Goal: Entertainment & Leisure: Browse casually

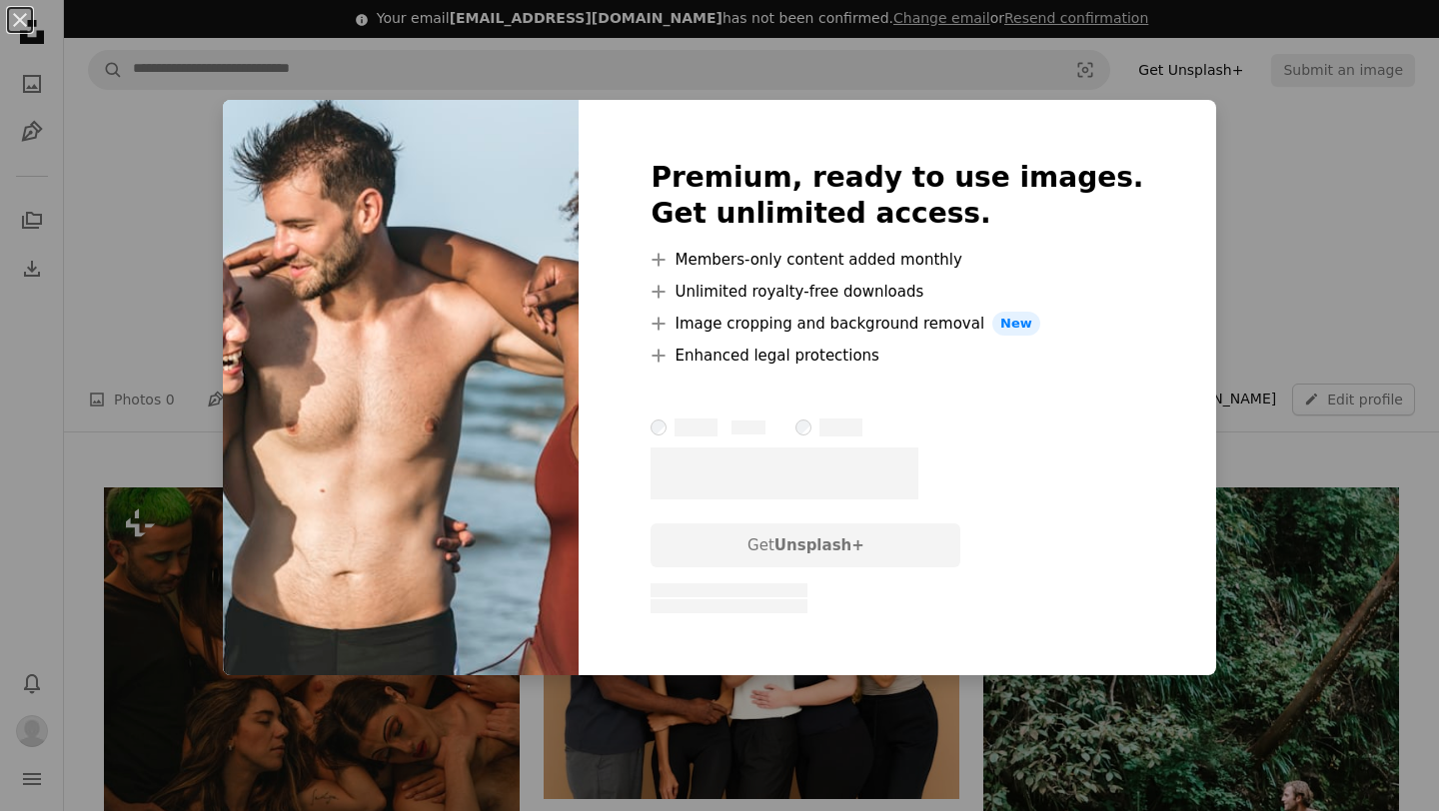
scroll to position [651, 0]
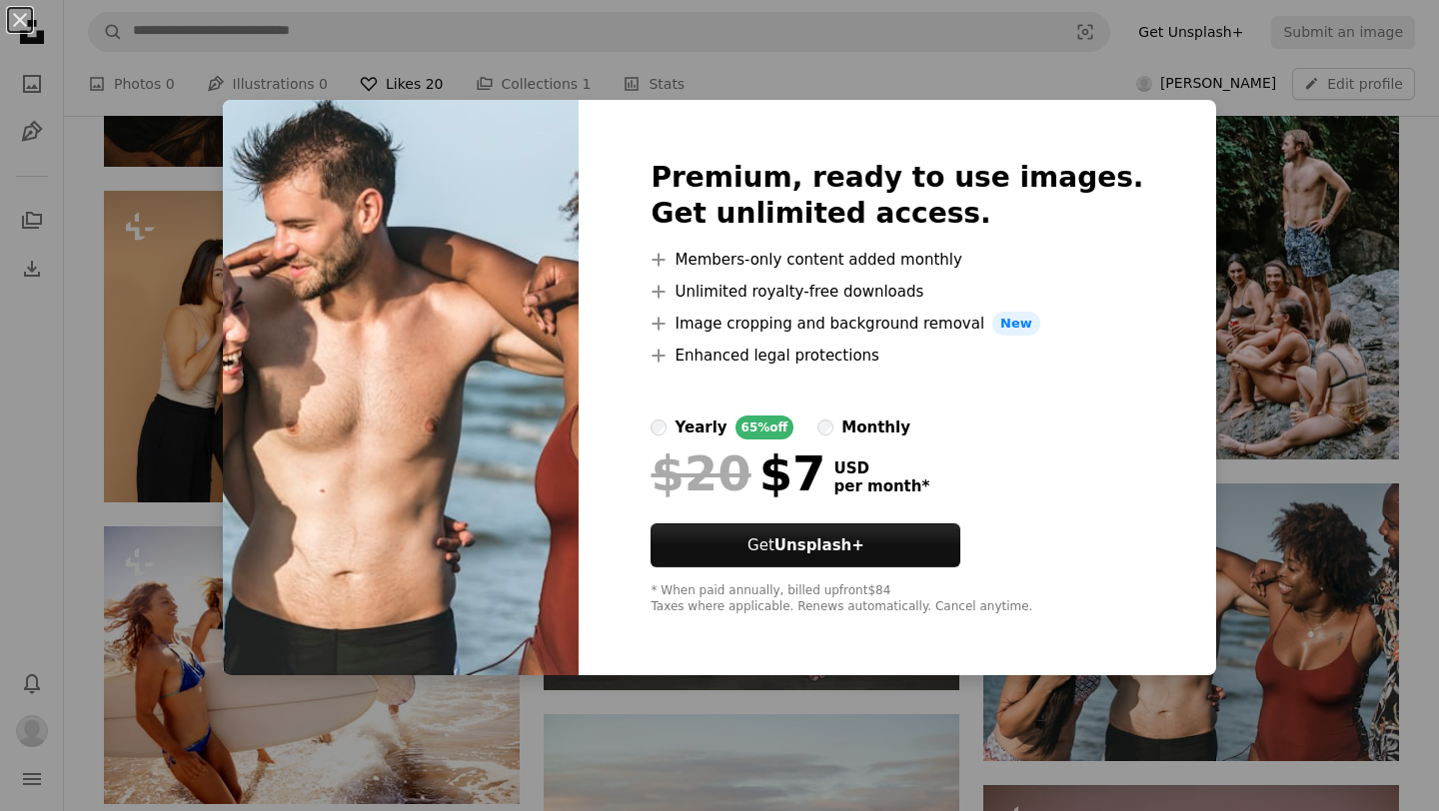
click at [1278, 547] on div "An X shape Premium, ready to use images. Get unlimited access. A plus sign Memb…" at bounding box center [719, 405] width 1439 height 811
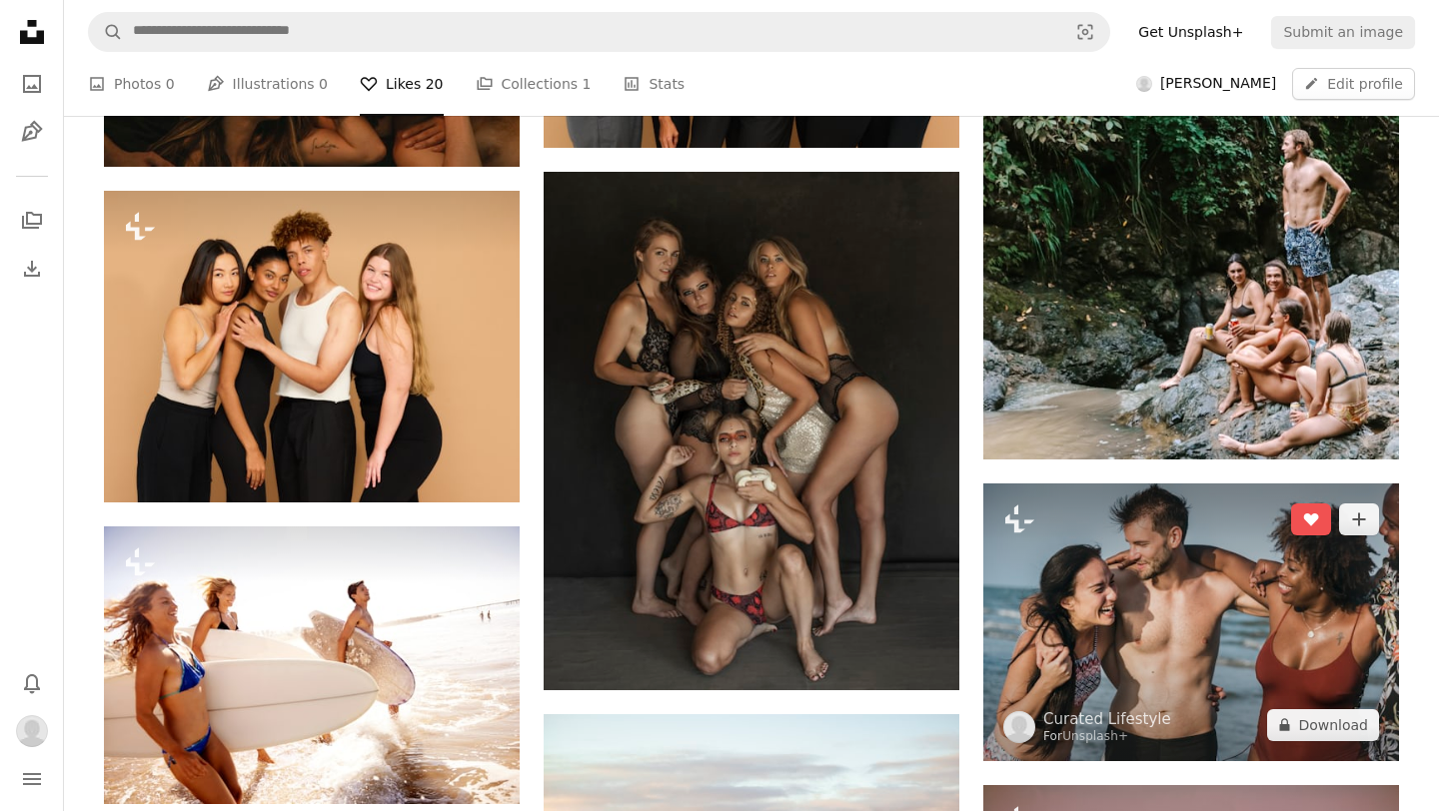
click at [1224, 540] on img at bounding box center [1191, 623] width 416 height 278
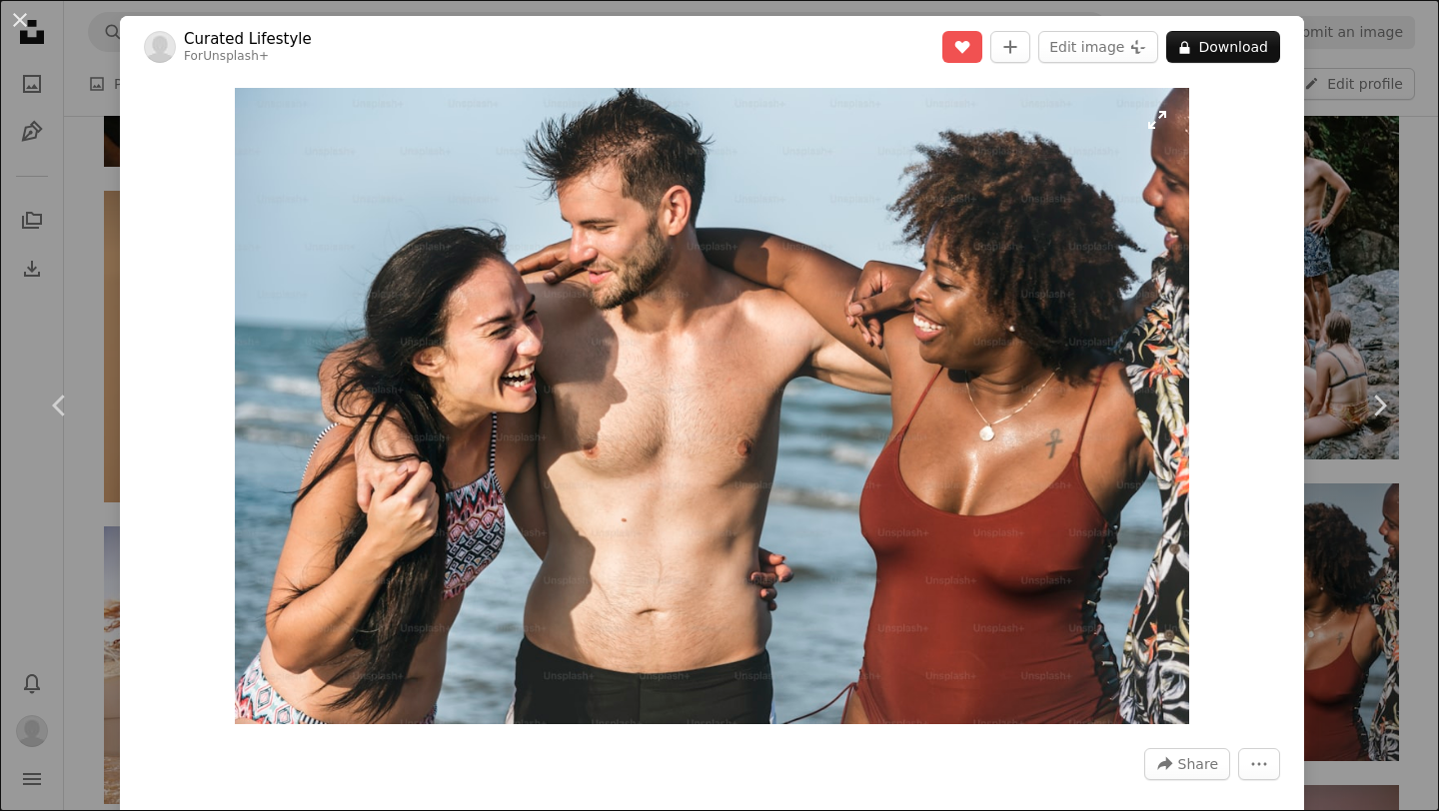
click at [778, 394] on img "Zoom in on this image" at bounding box center [711, 406] width 953 height 636
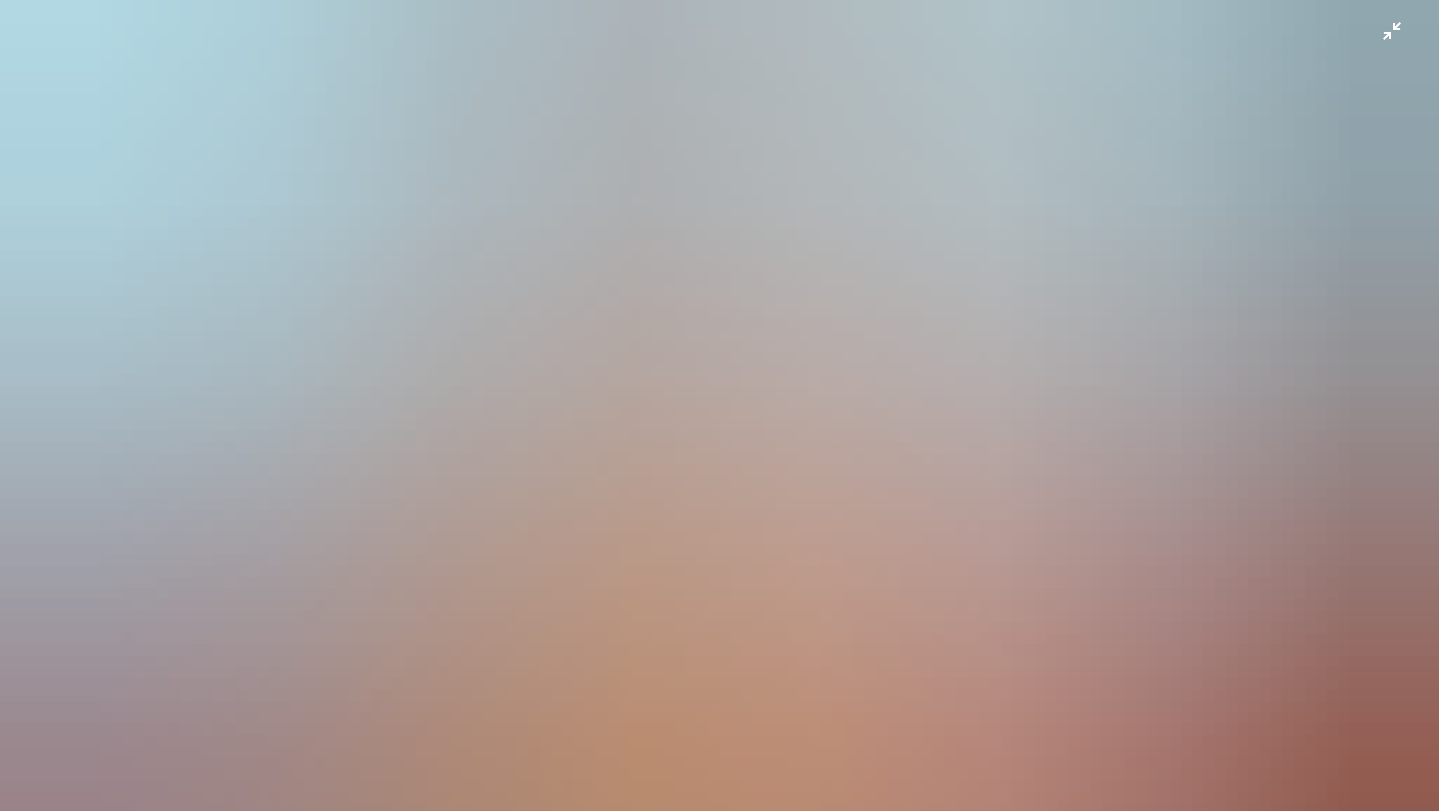
scroll to position [75, 0]
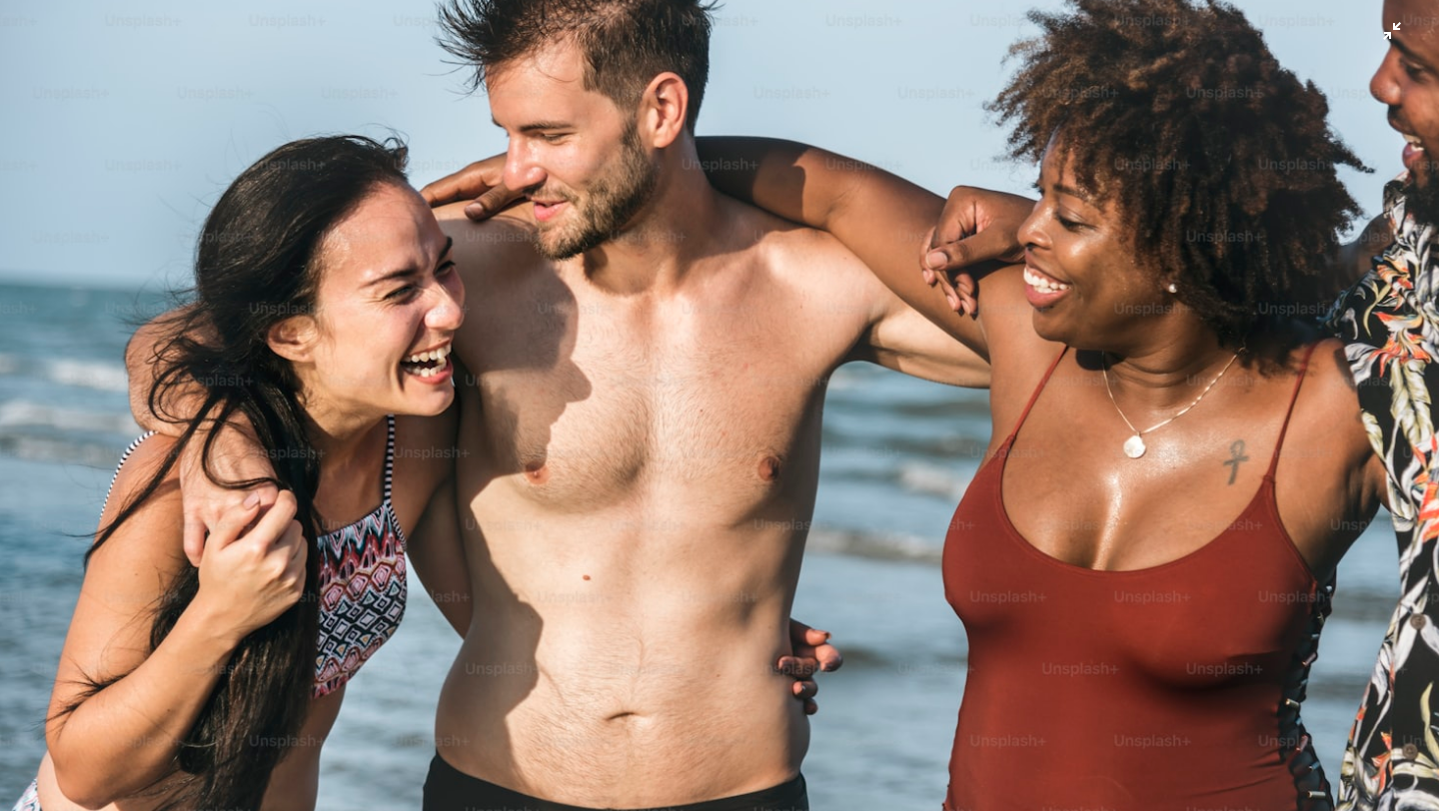
click at [807, 89] on img "Zoom out on this image" at bounding box center [719, 405] width 1441 height 962
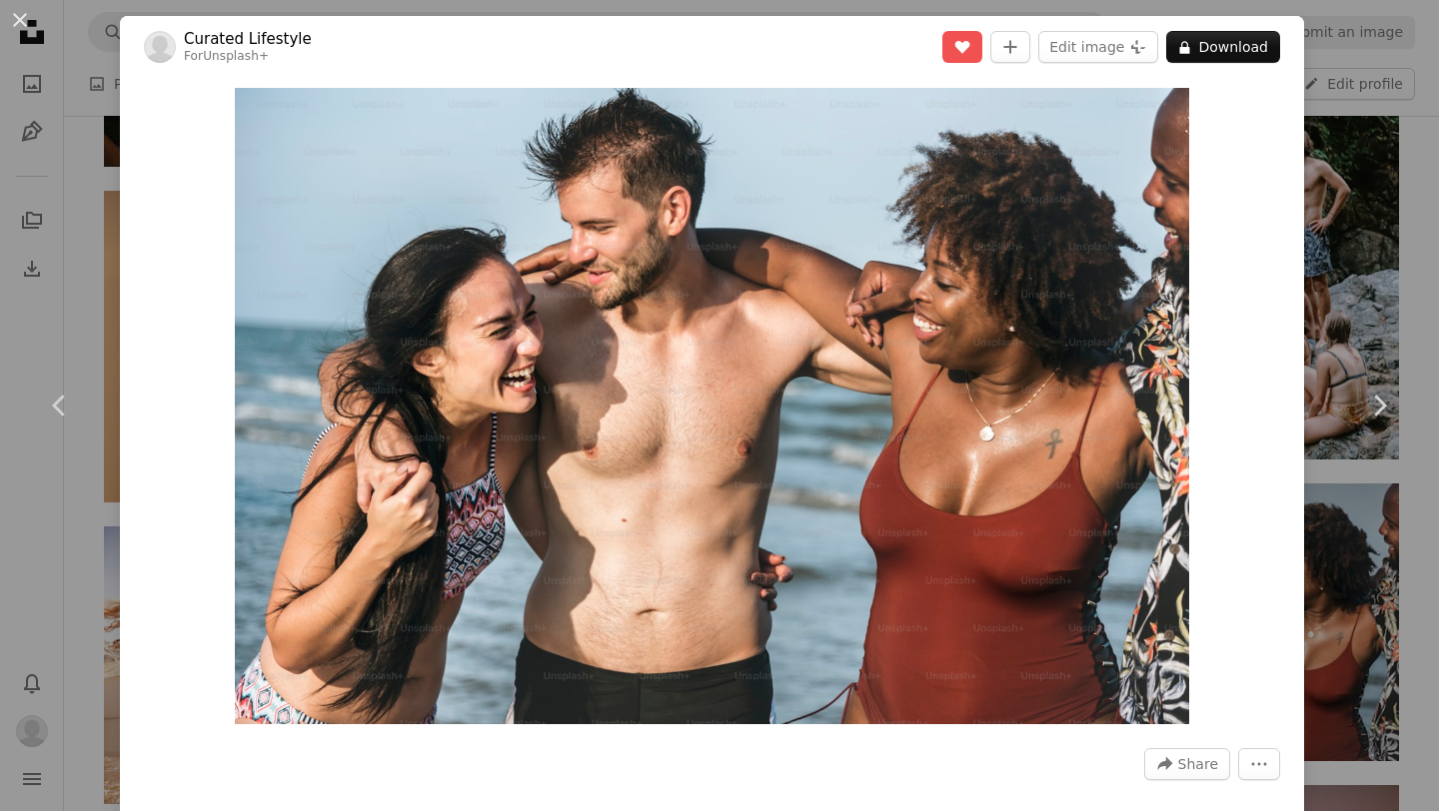
click at [76, 509] on div "An X shape Chevron left Chevron right Curated Lifestyle For Unsplash+ A heart A…" at bounding box center [719, 405] width 1439 height 811
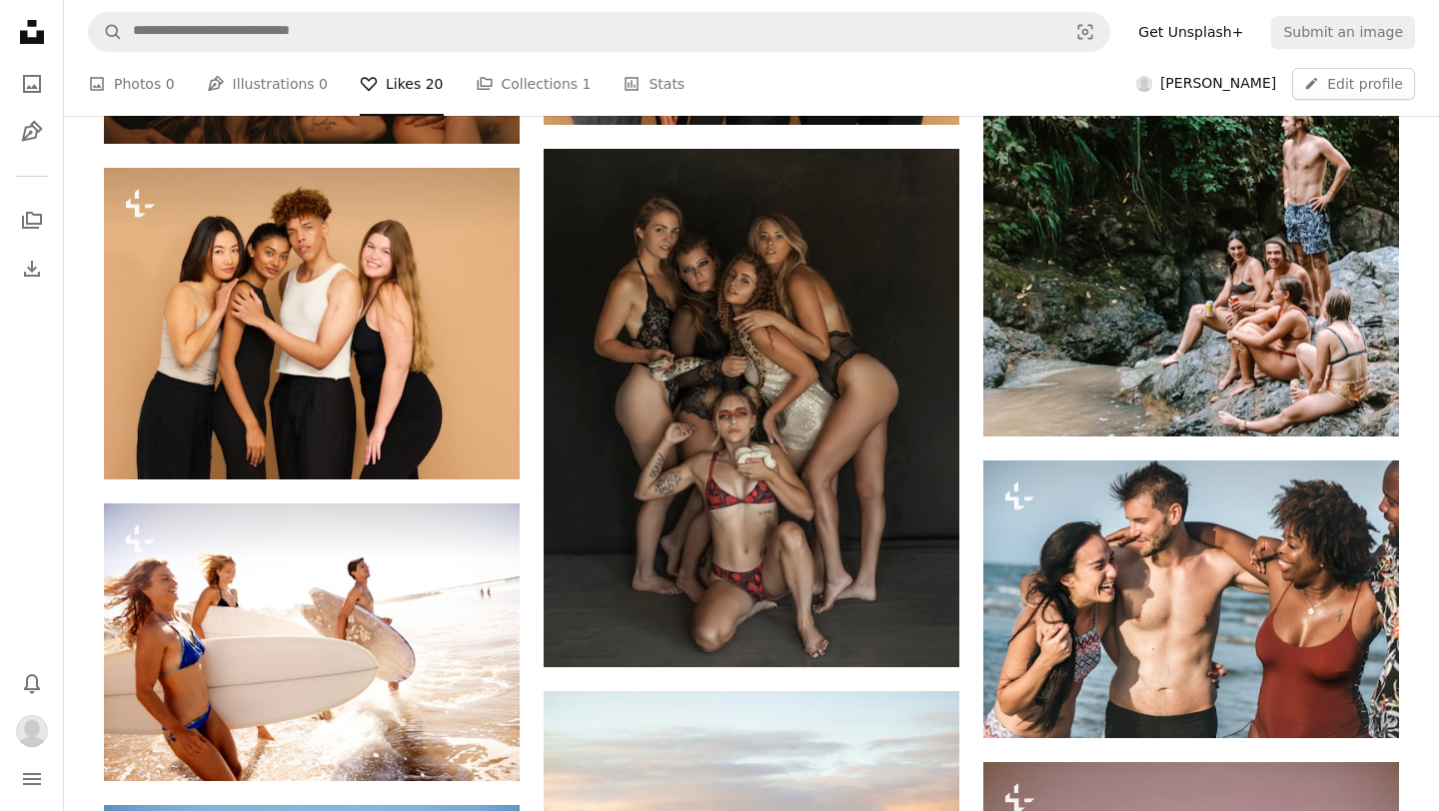
scroll to position [669, 0]
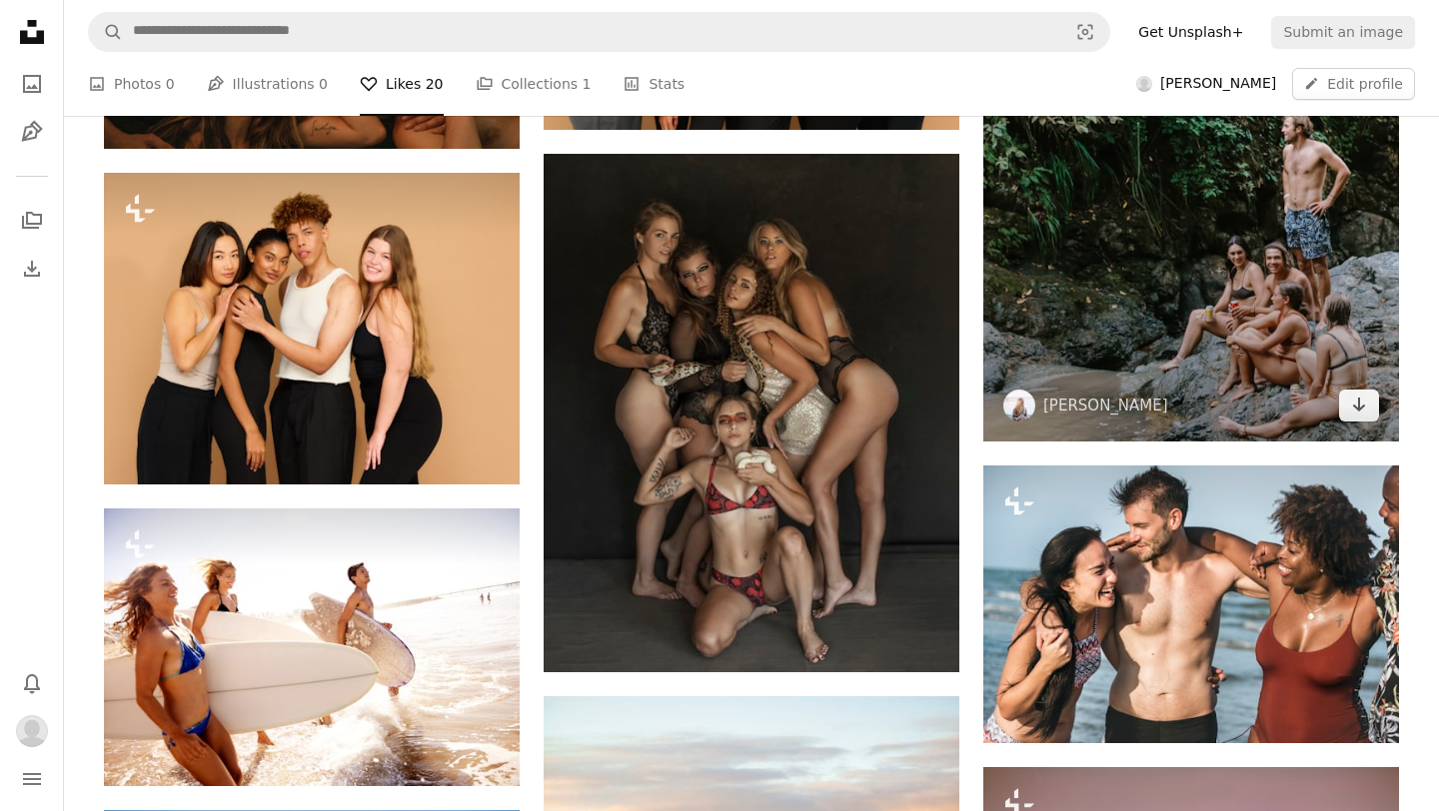
click at [1218, 222] on img at bounding box center [1191, 129] width 416 height 623
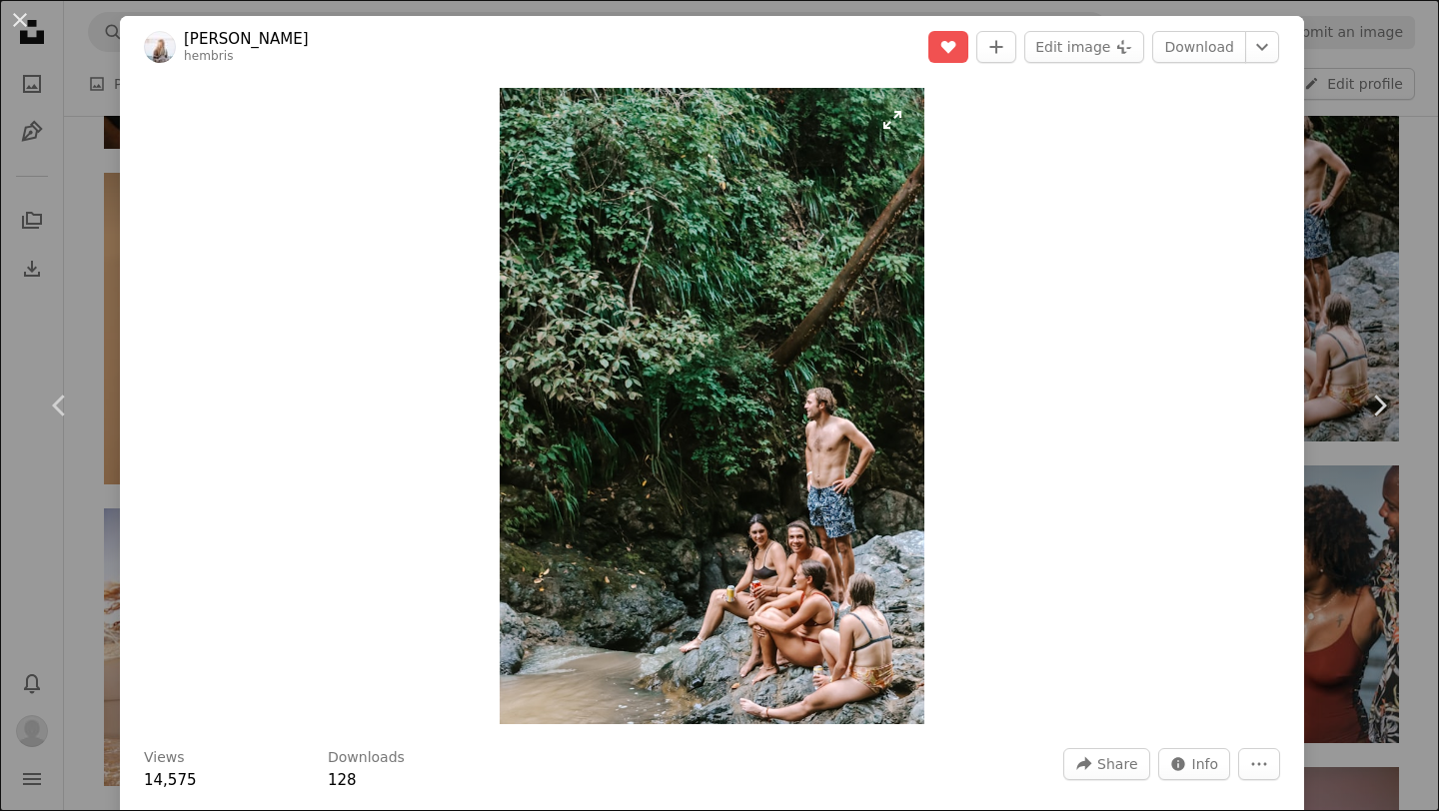
click at [811, 433] on img "Zoom in on this image" at bounding box center [712, 406] width 425 height 636
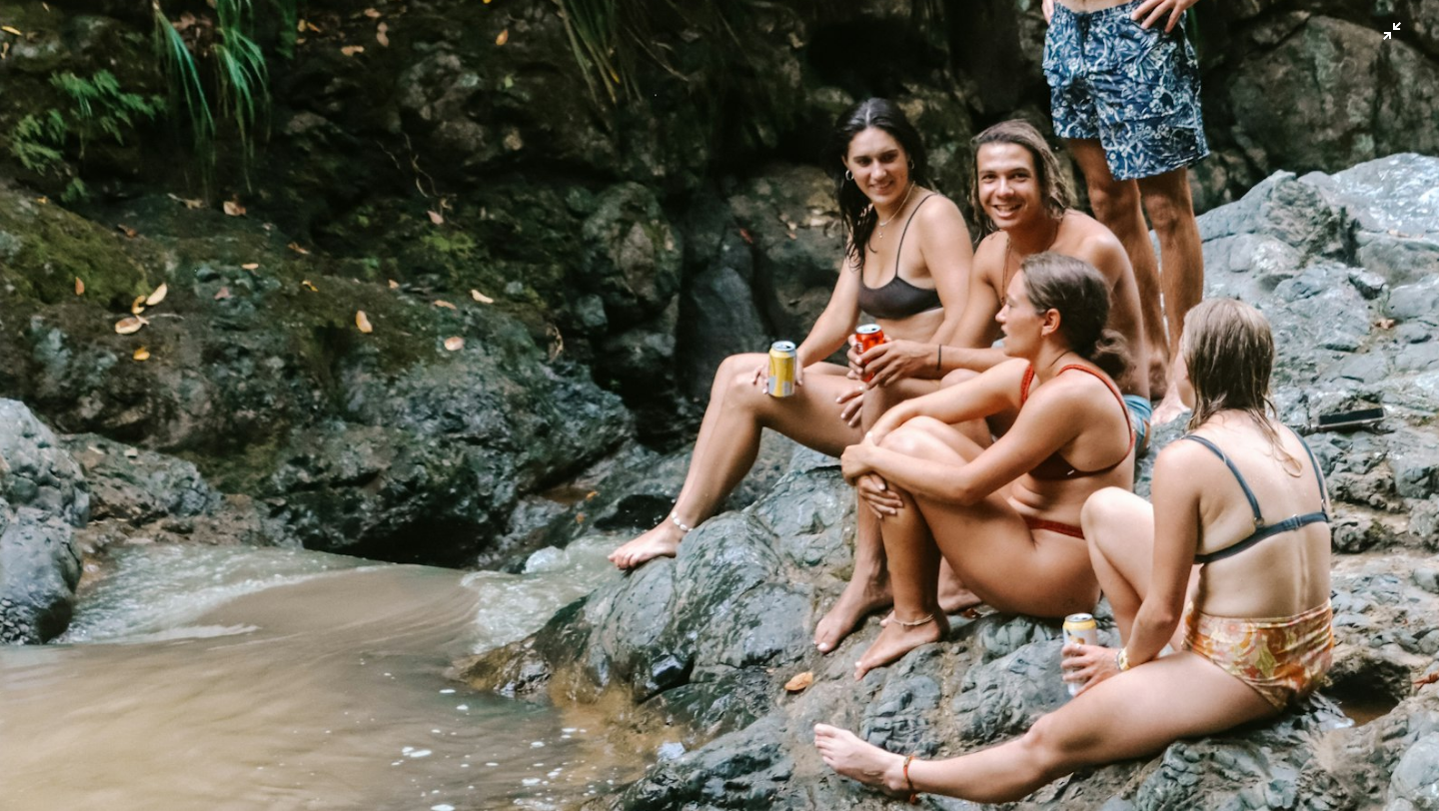
scroll to position [1348, 0]
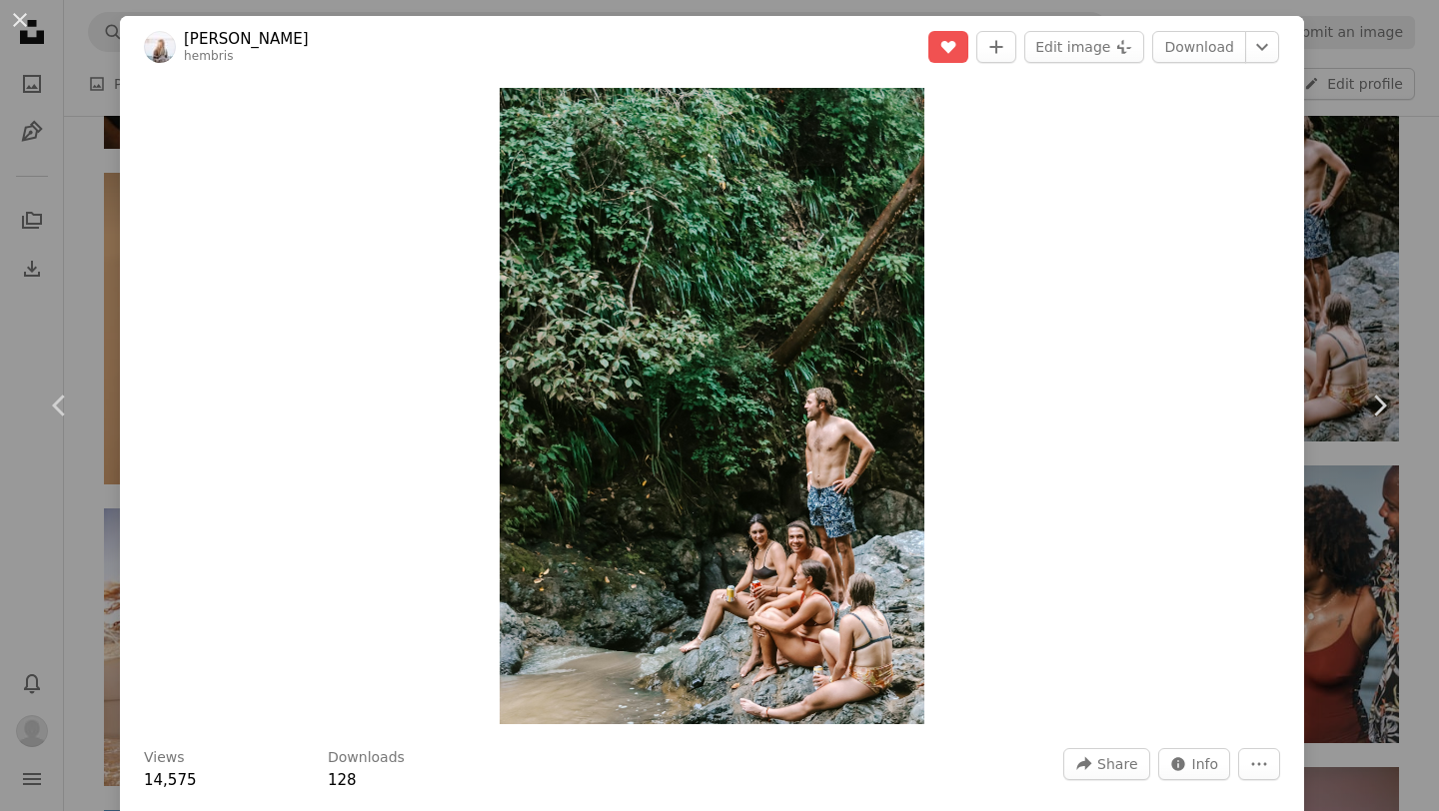
click at [82, 289] on div "An X shape Chevron left Chevron right [PERSON_NAME] hembris A heart A plus sign…" at bounding box center [719, 405] width 1439 height 811
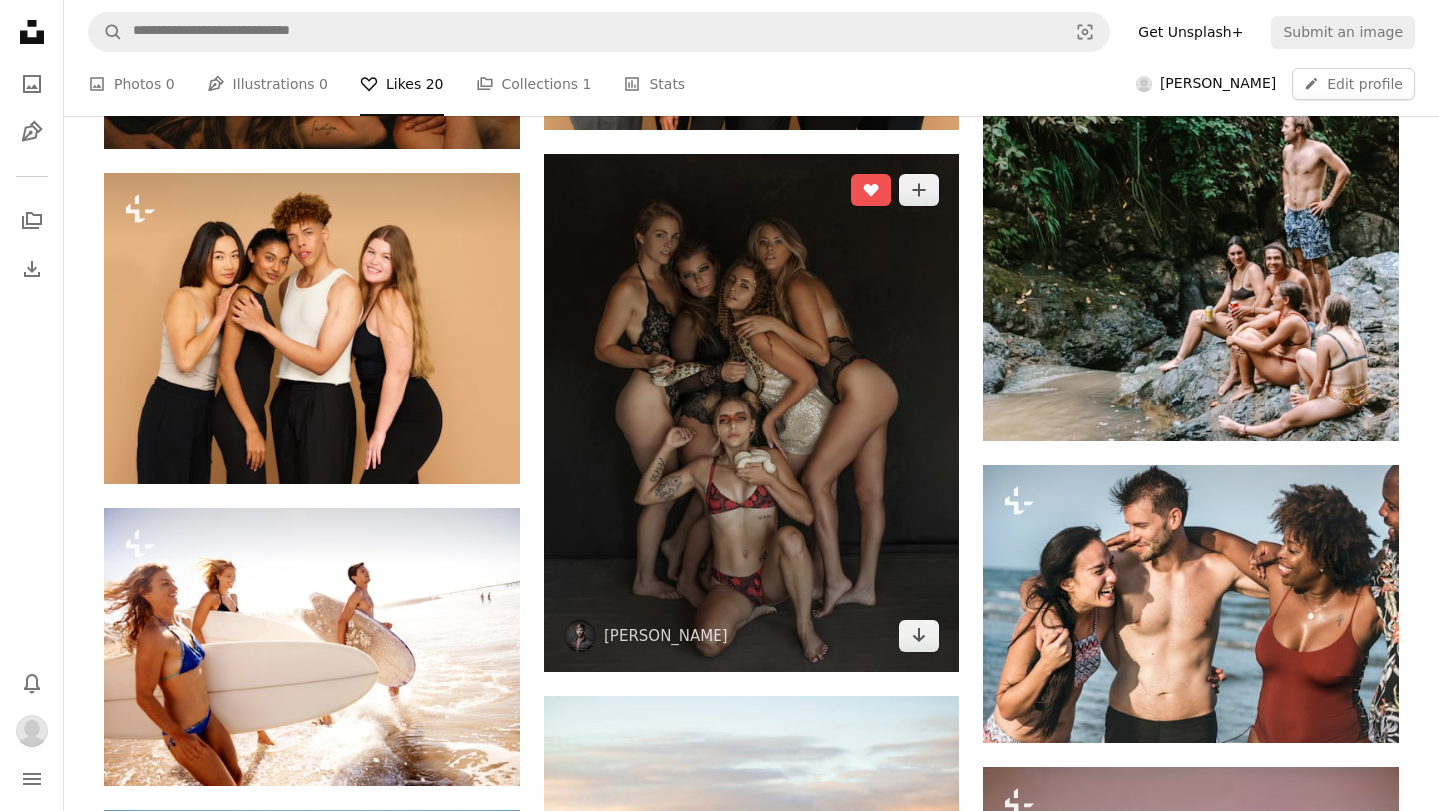
click at [878, 510] on img at bounding box center [751, 413] width 416 height 519
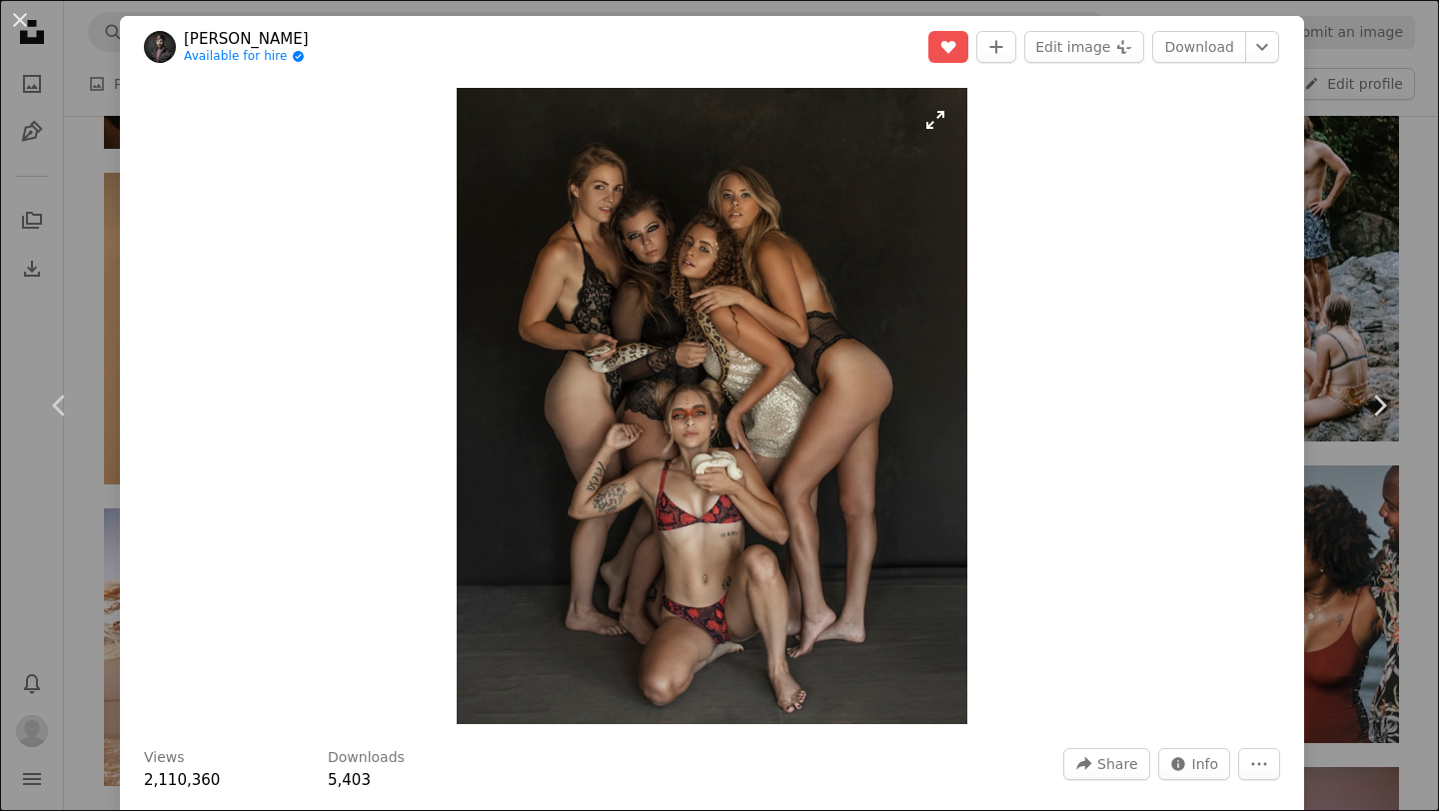
click at [941, 124] on img "Zoom in on this image" at bounding box center [712, 406] width 511 height 636
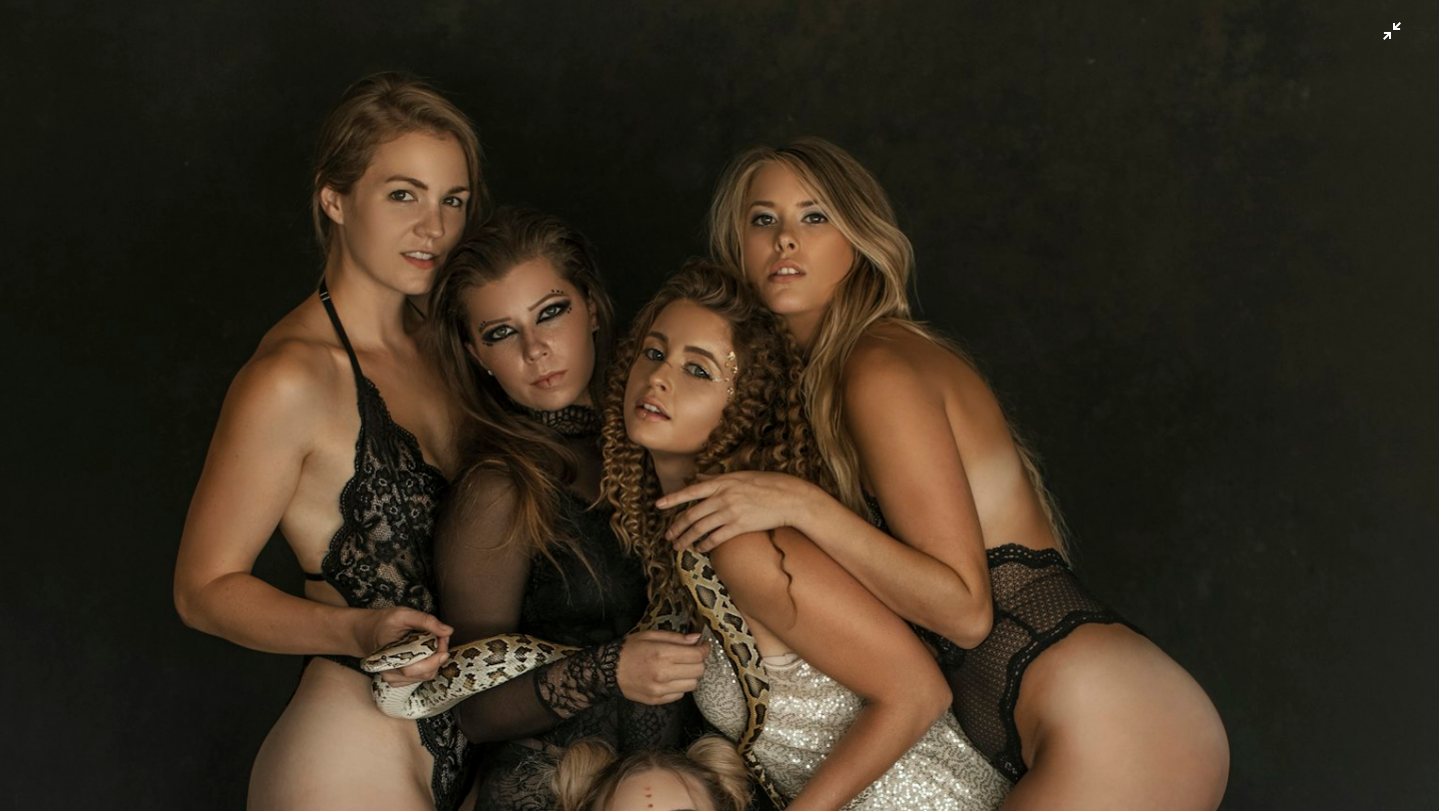
scroll to position [85, 0]
click at [1100, 267] on img "Zoom out on this image" at bounding box center [719, 812] width 1441 height 1797
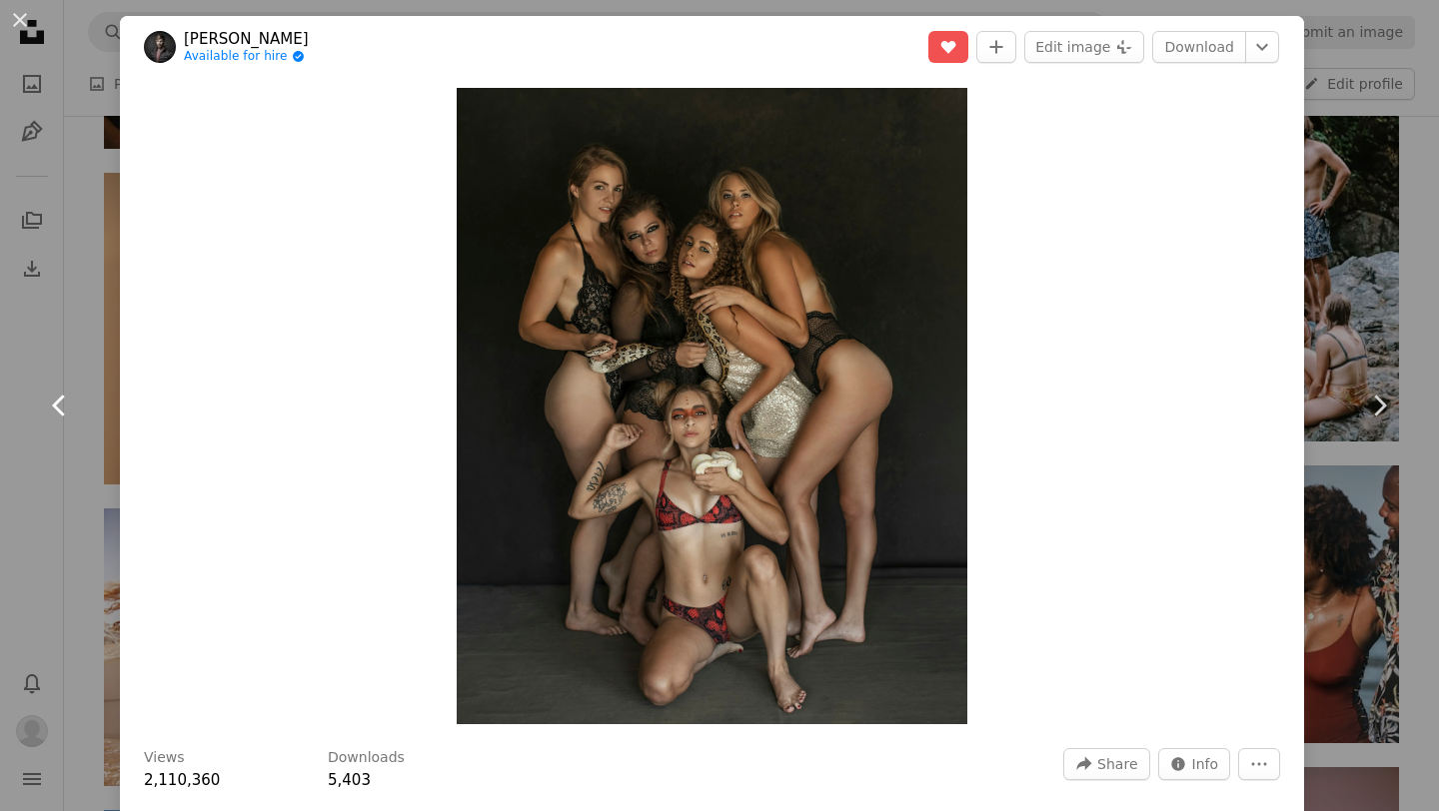
click at [74, 321] on link "Chevron left" at bounding box center [60, 406] width 120 height 192
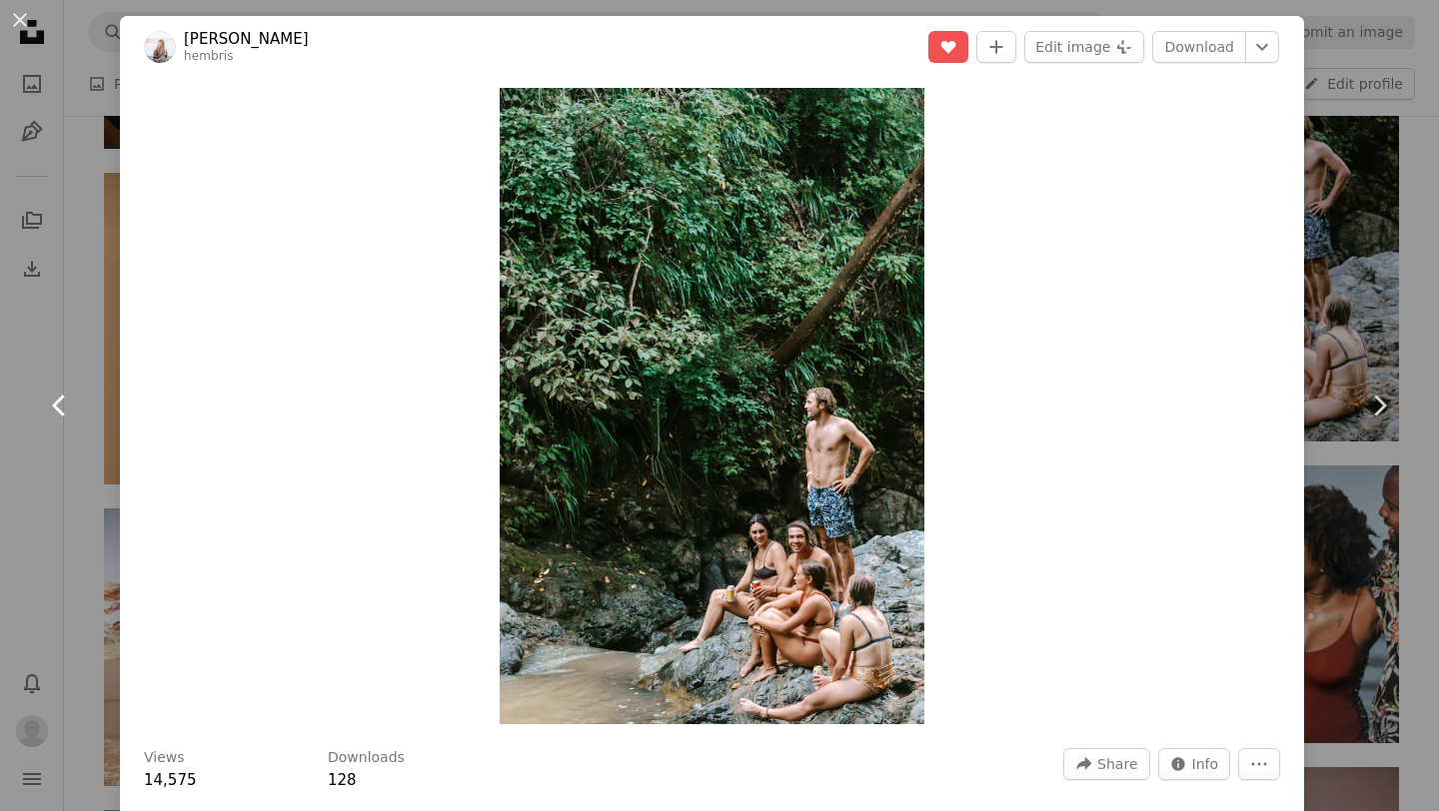
click at [70, 470] on link "Chevron left" at bounding box center [60, 406] width 120 height 192
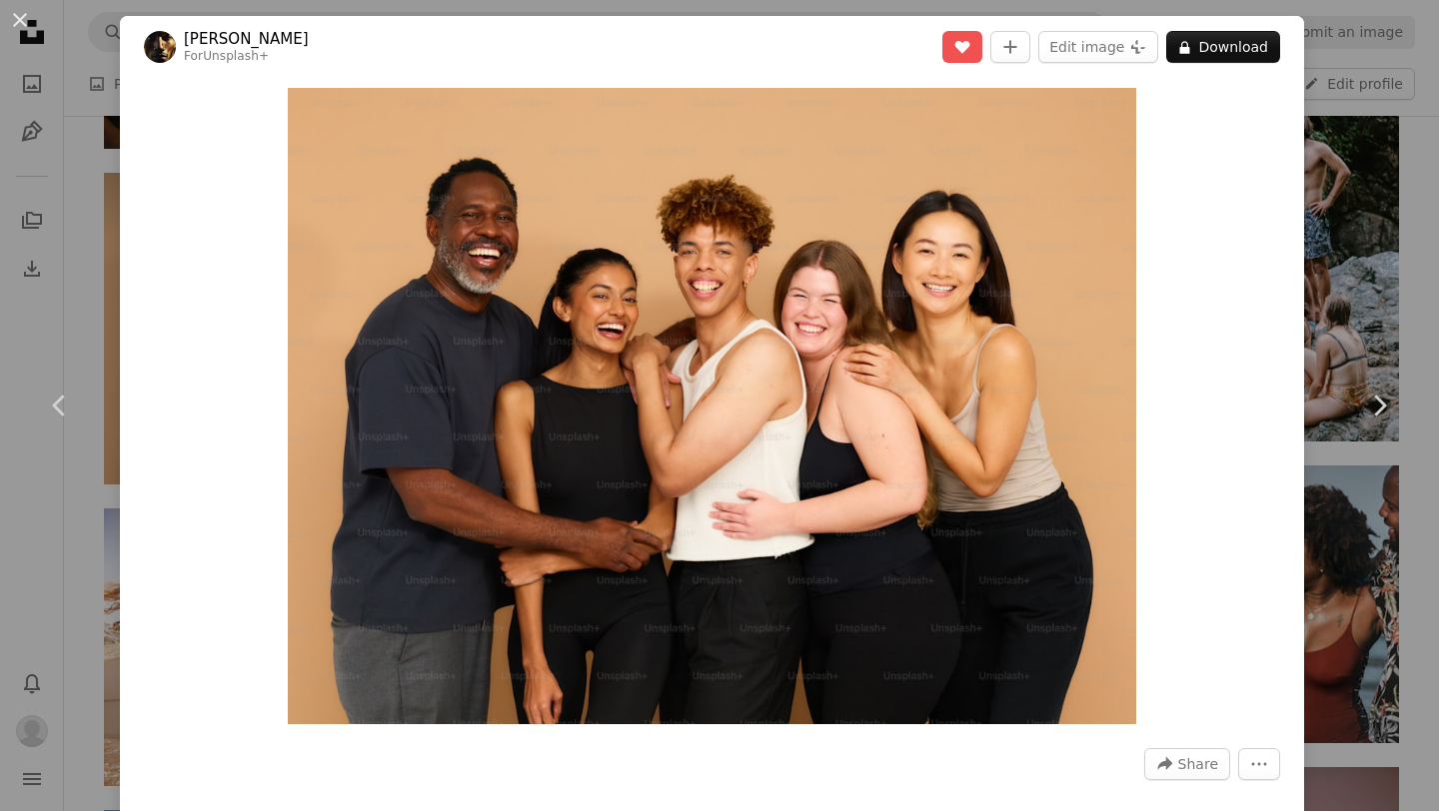
click at [33, 503] on div "An X shape Chevron left Chevron right [PERSON_NAME] For Unsplash+ A heart A plu…" at bounding box center [719, 405] width 1439 height 811
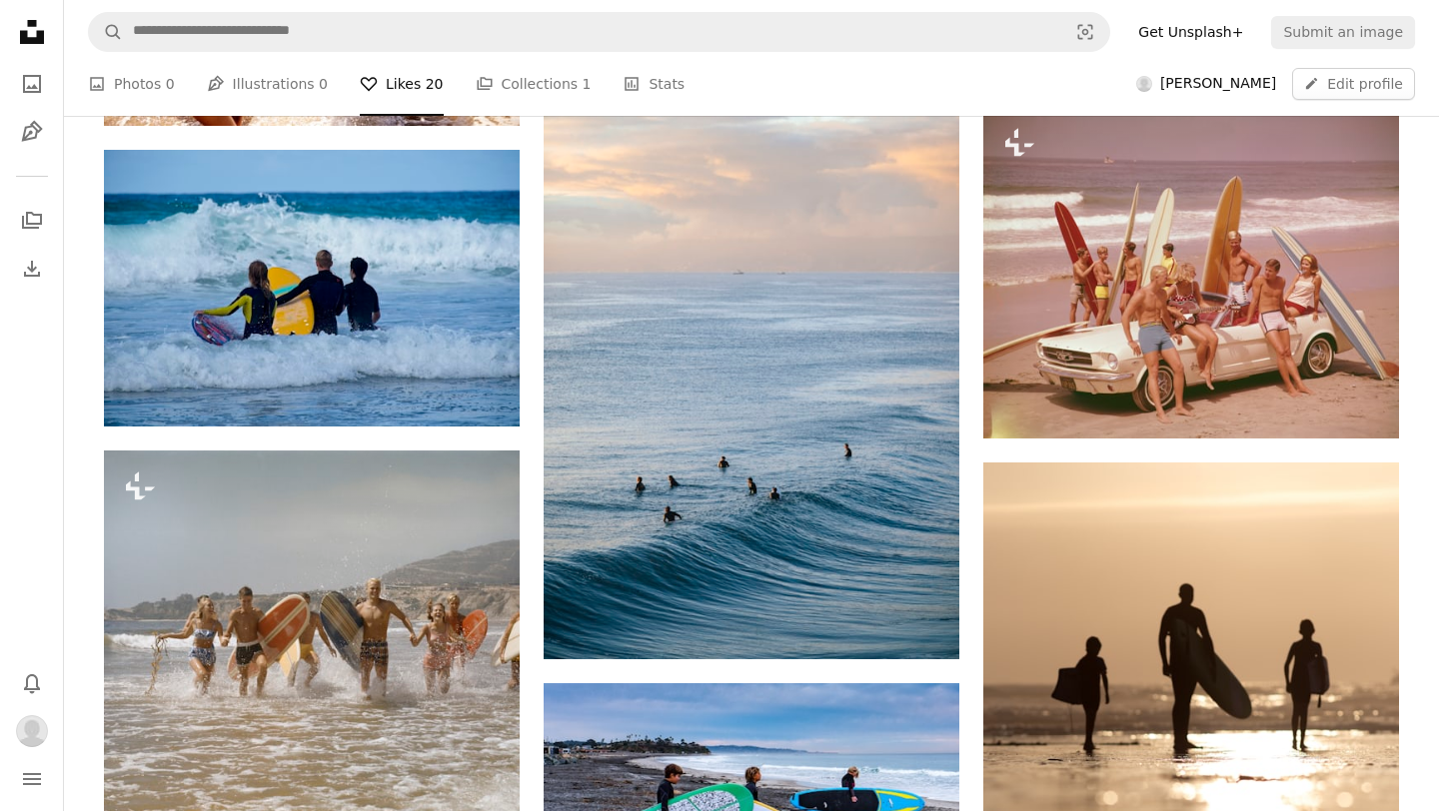
scroll to position [1323, 0]
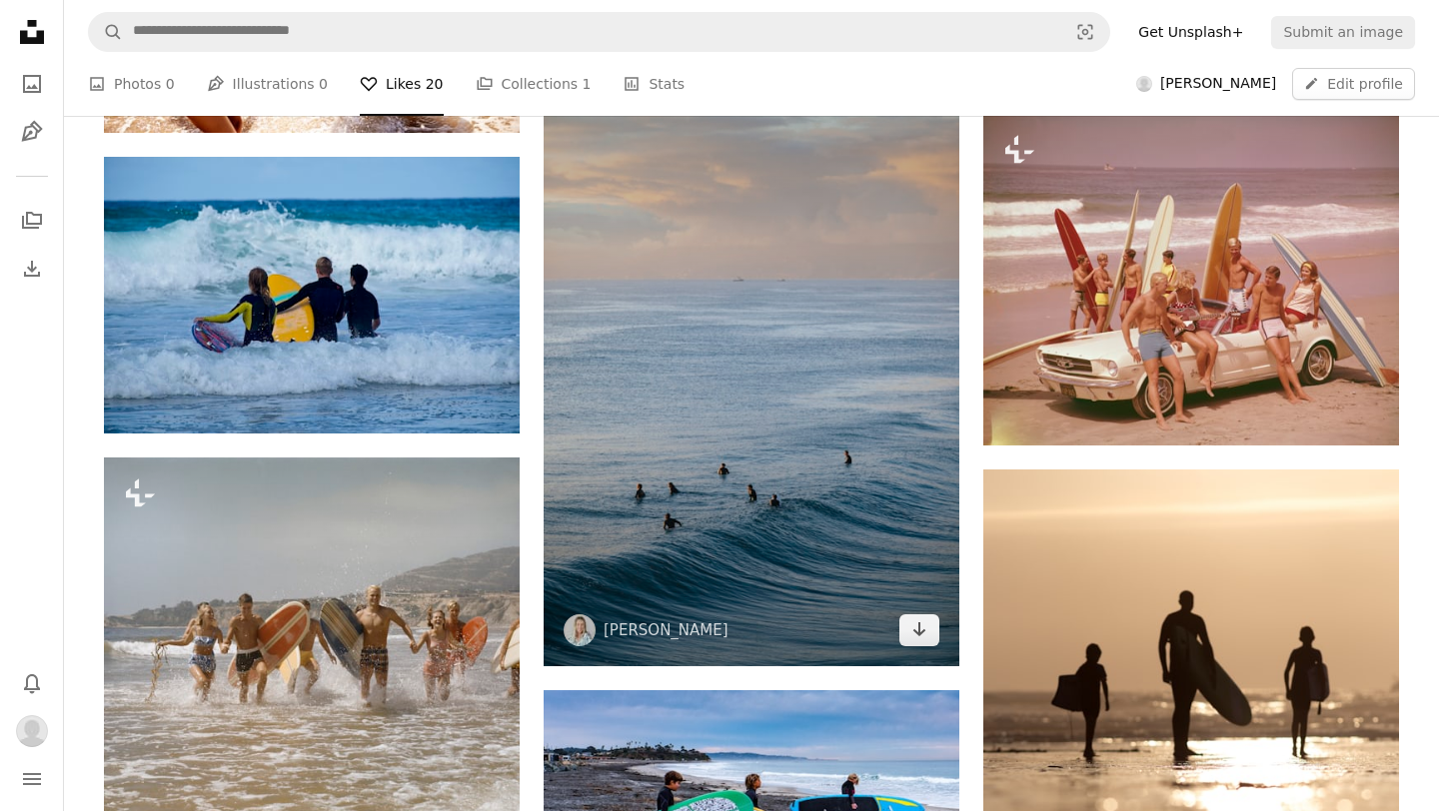
click at [824, 492] on img at bounding box center [751, 354] width 416 height 623
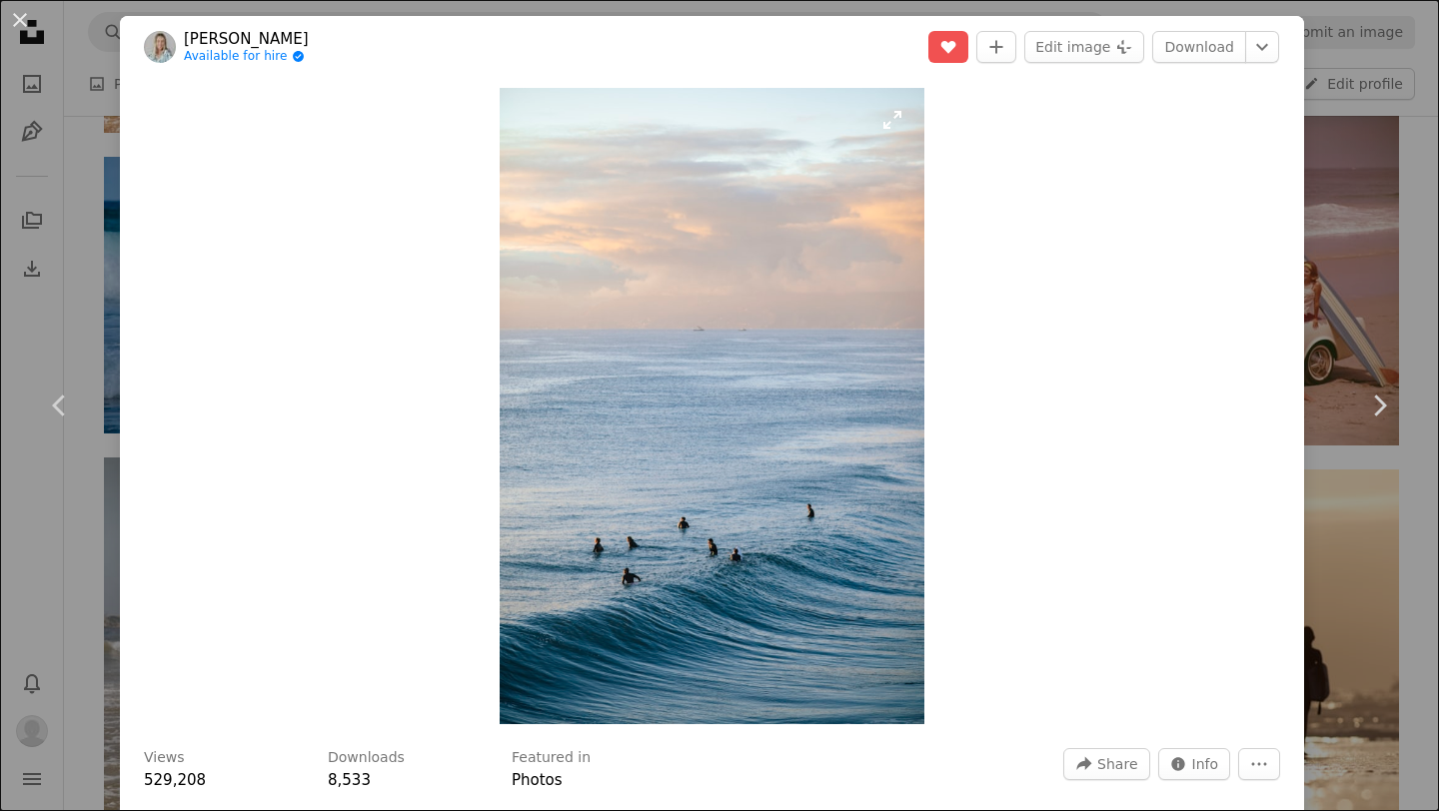
click at [797, 313] on img "Zoom in on this image" at bounding box center [712, 406] width 425 height 636
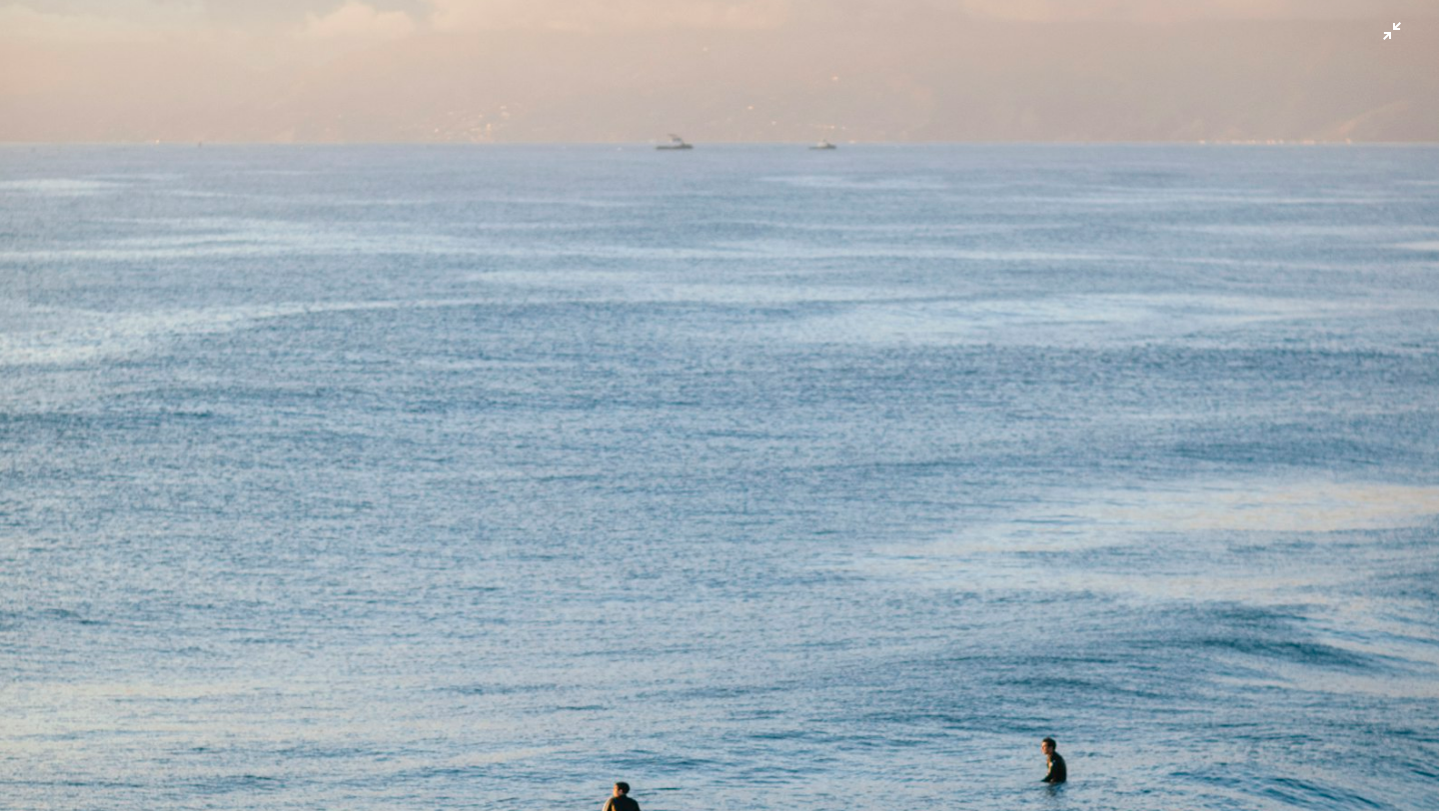
scroll to position [674, 0]
click at [1172, 617] on img "Zoom out on this image" at bounding box center [719, 405] width 1441 height 2161
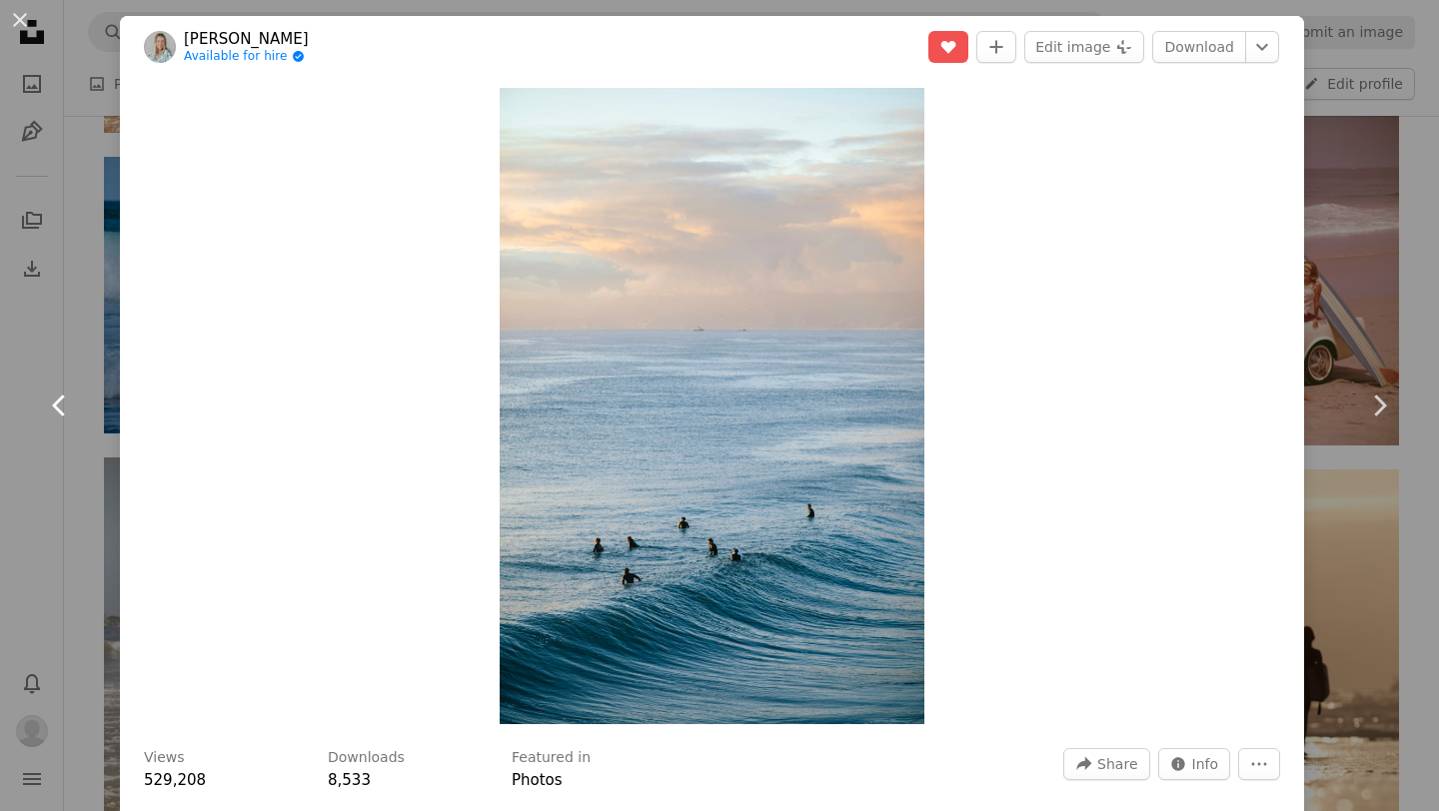
click at [61, 437] on link "Chevron left" at bounding box center [60, 406] width 120 height 192
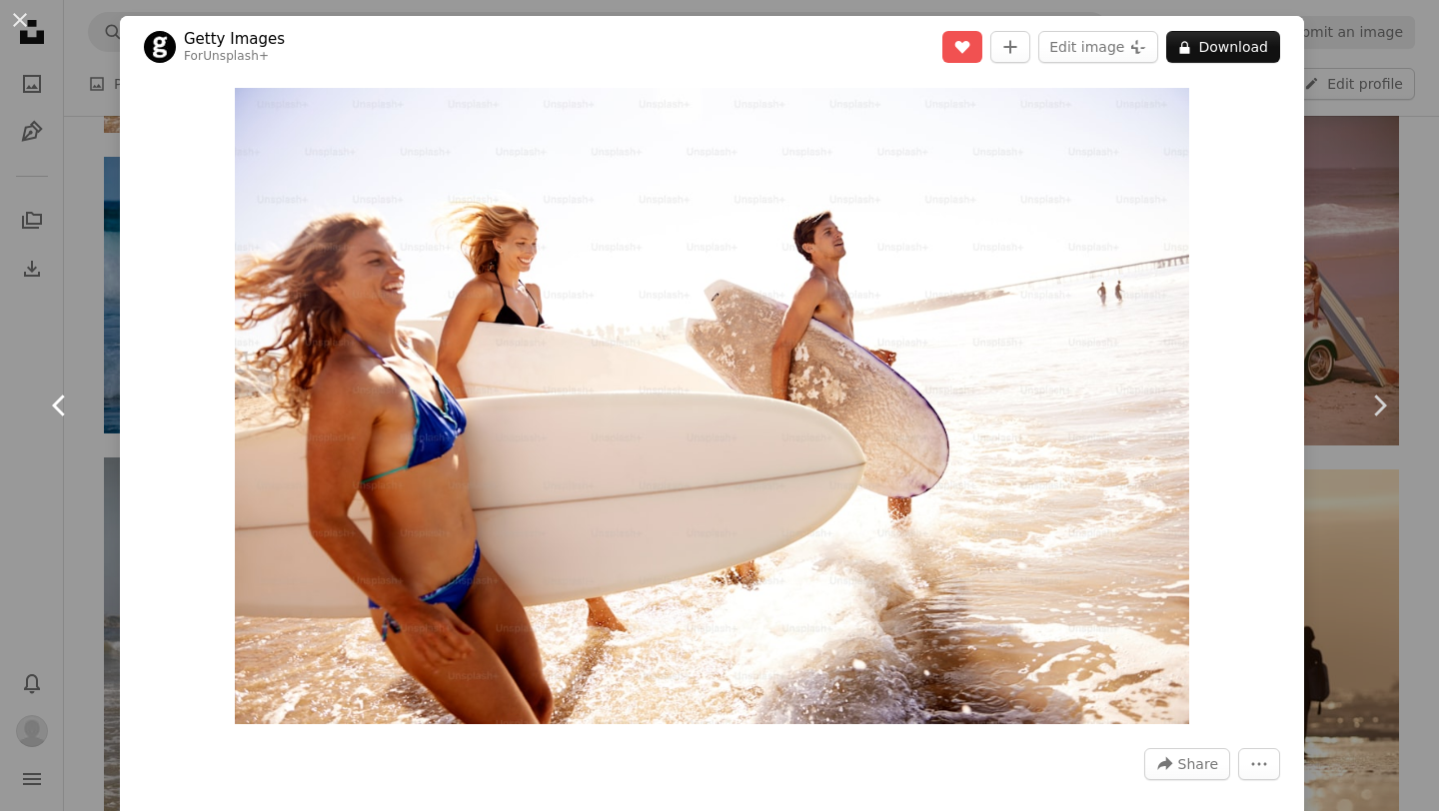
click at [34, 490] on link "Chevron left" at bounding box center [60, 406] width 120 height 192
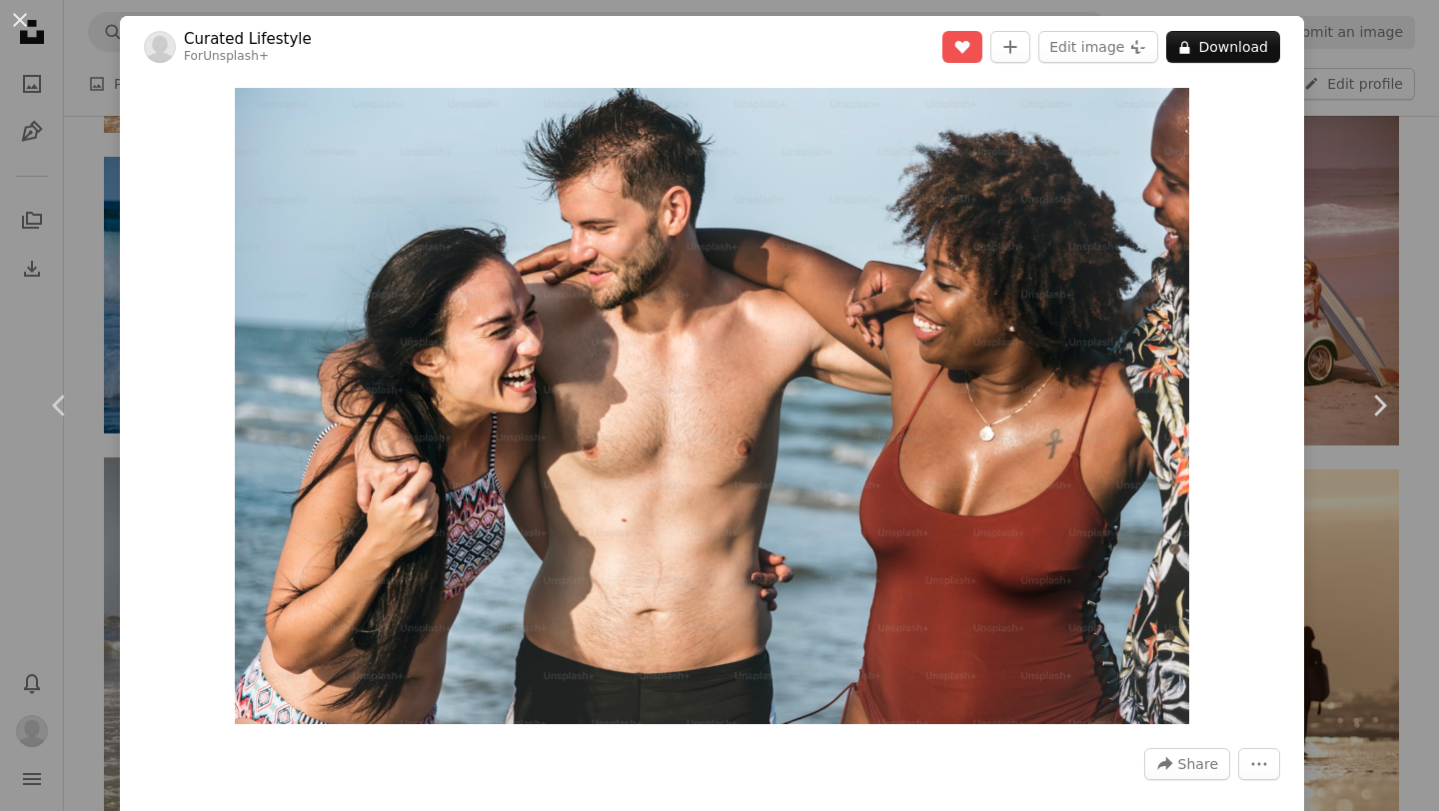
click at [0, 544] on div "An X shape Chevron left Chevron right Curated Lifestyle For Unsplash+ A heart A…" at bounding box center [719, 405] width 1439 height 811
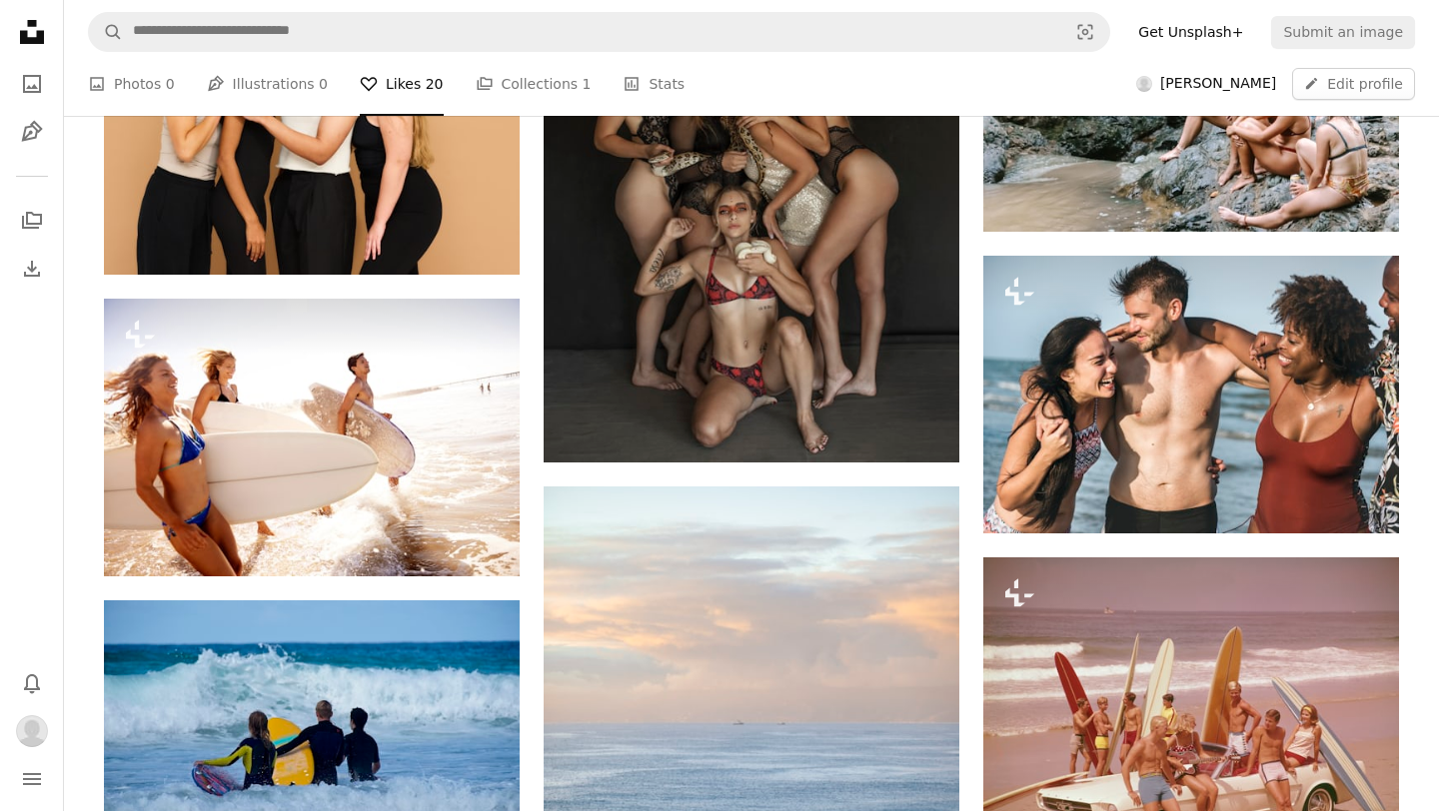
scroll to position [882, 0]
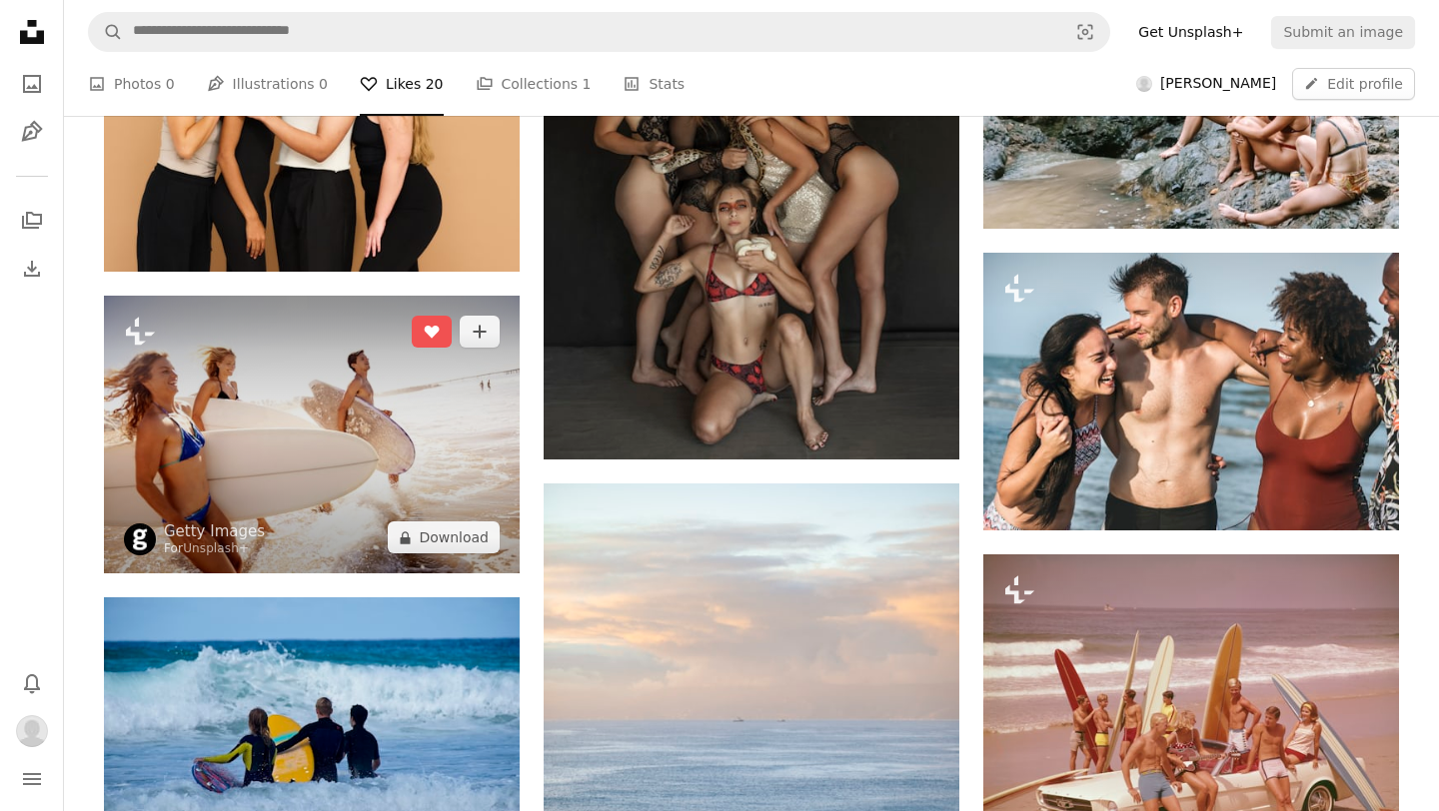
click at [366, 423] on img at bounding box center [312, 435] width 416 height 278
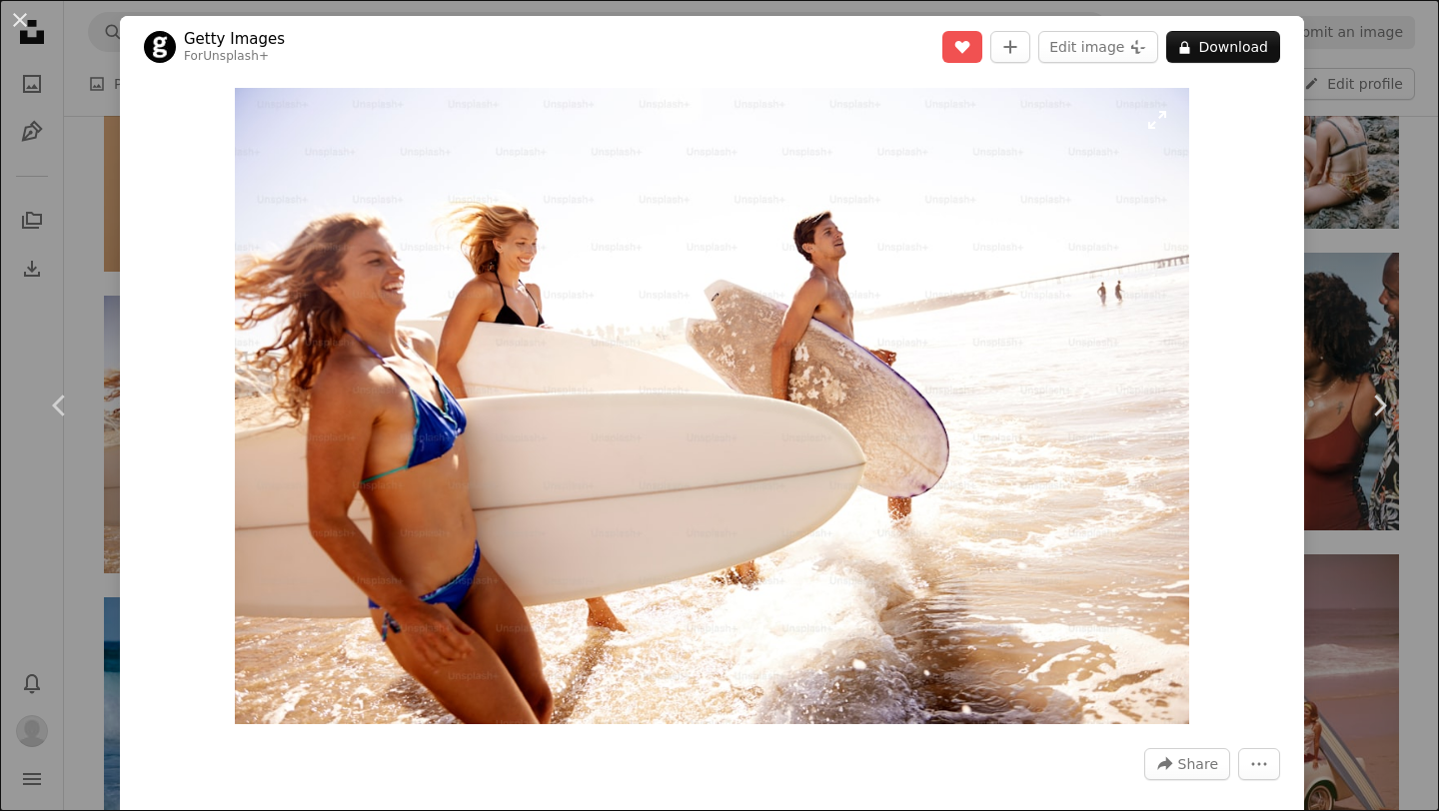
click at [606, 361] on img "Zoom in on this image" at bounding box center [712, 406] width 954 height 636
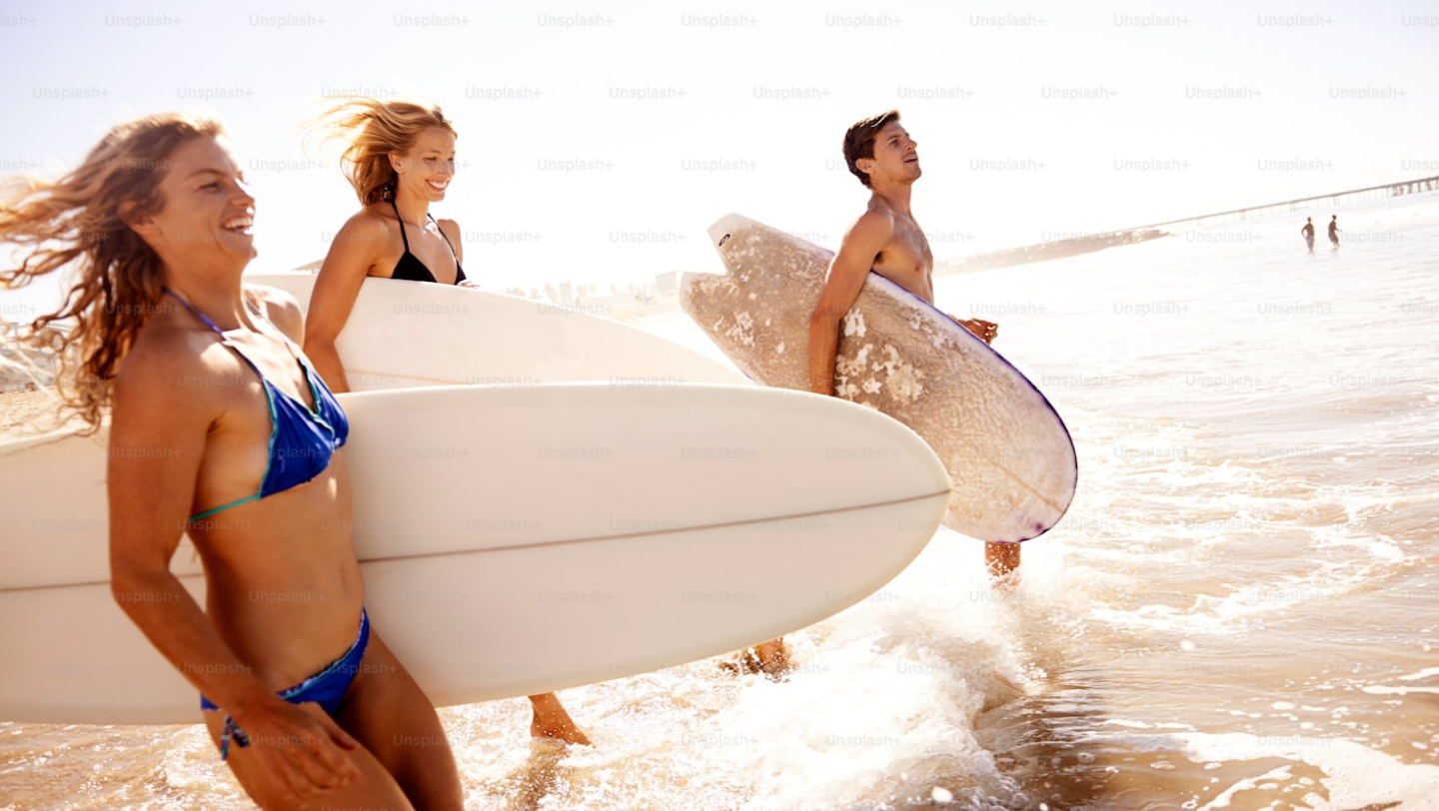
scroll to position [75, 0]
click at [751, 329] on img "Zoom out on this image" at bounding box center [719, 404] width 1441 height 961
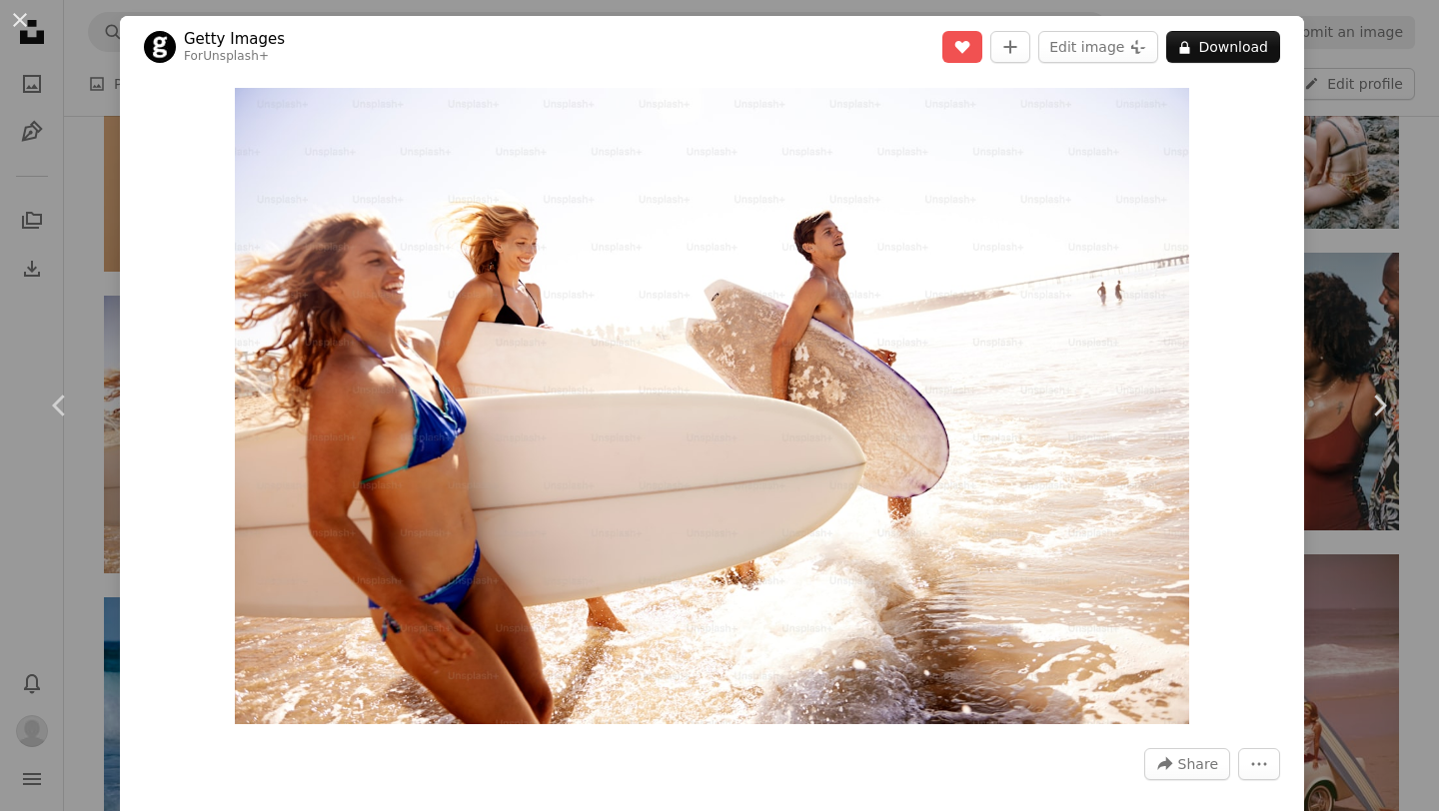
click at [2, 563] on div "An X shape Chevron left Chevron right Getty Images For Unsplash+ A heart A plus…" at bounding box center [719, 405] width 1439 height 811
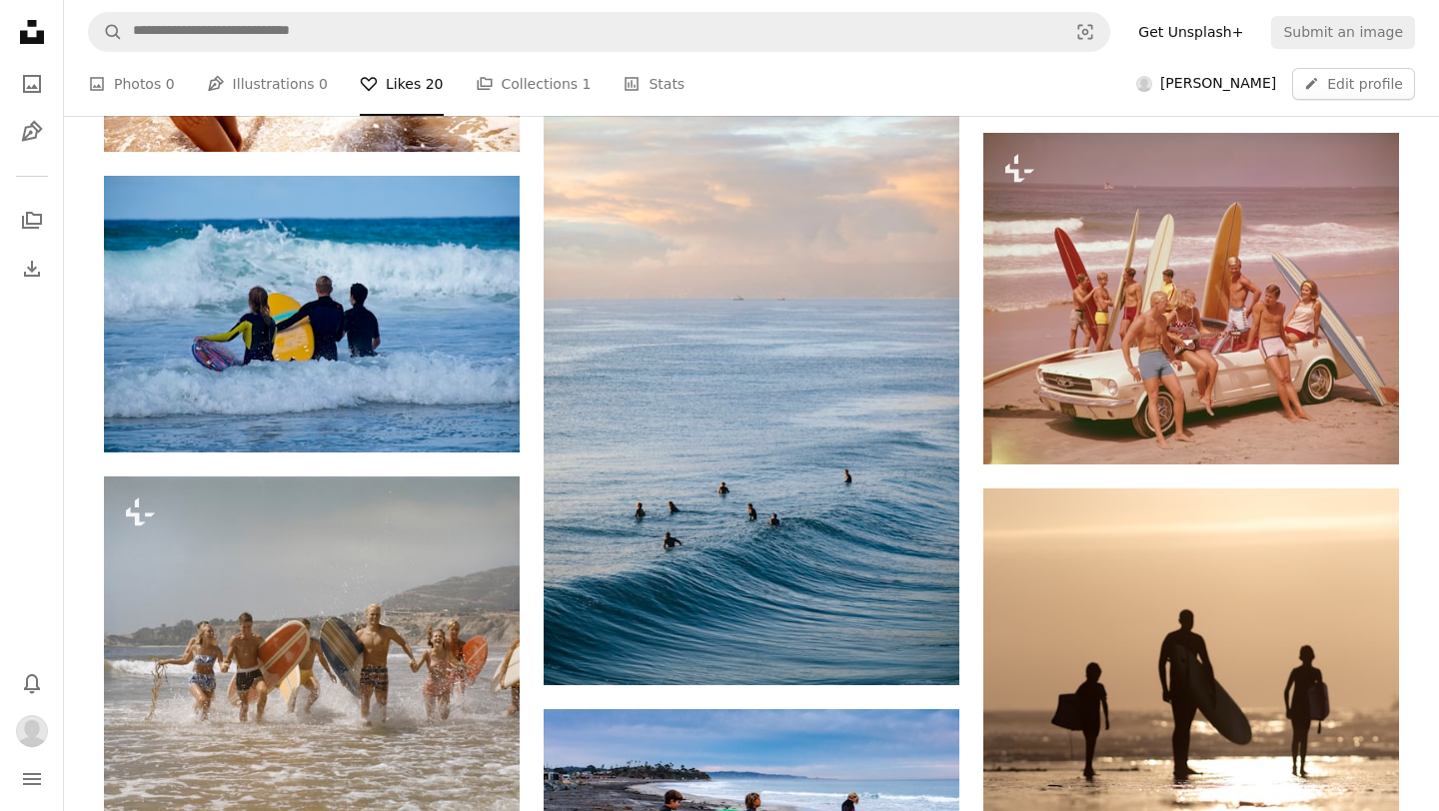
scroll to position [1310, 0]
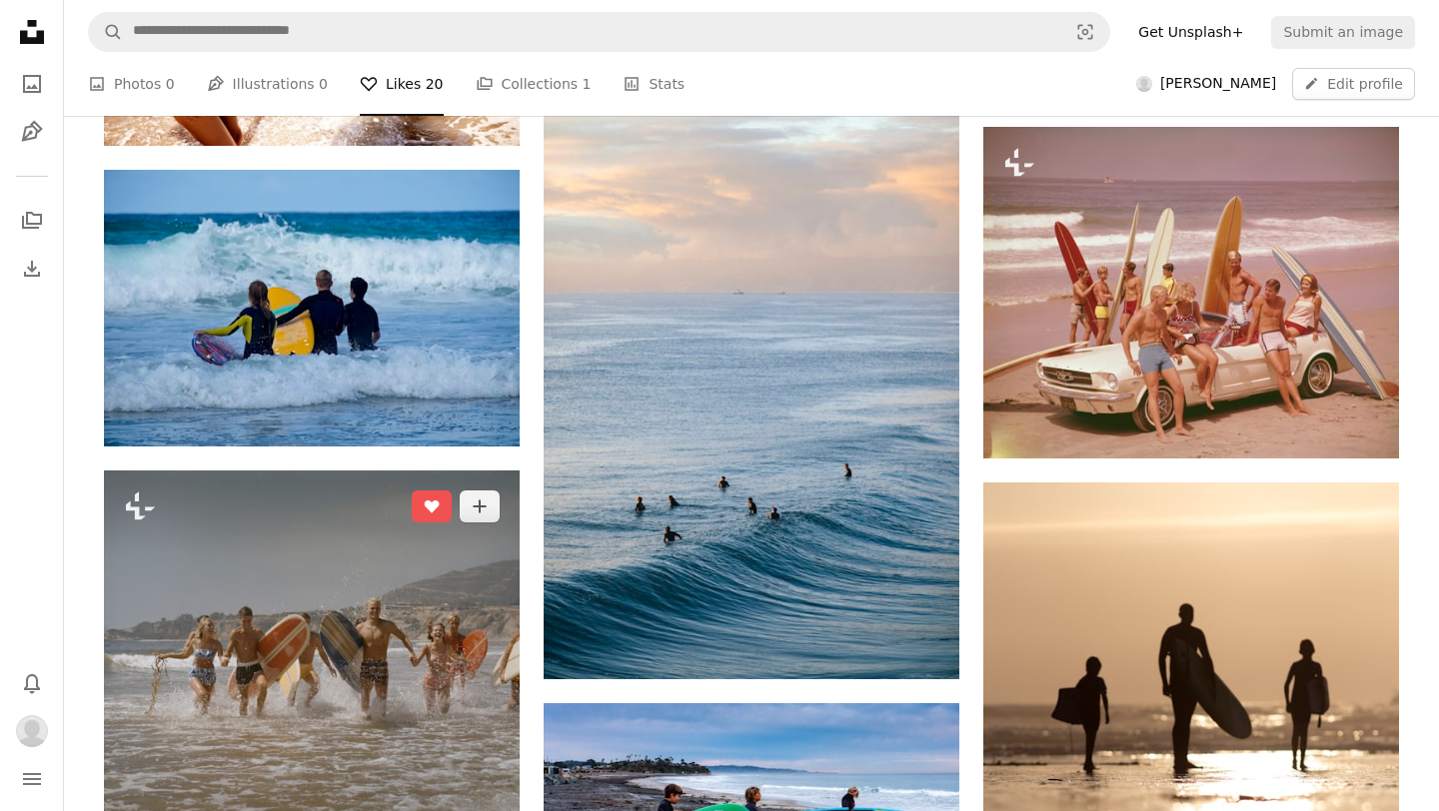
click at [268, 651] on img at bounding box center [312, 678] width 416 height 415
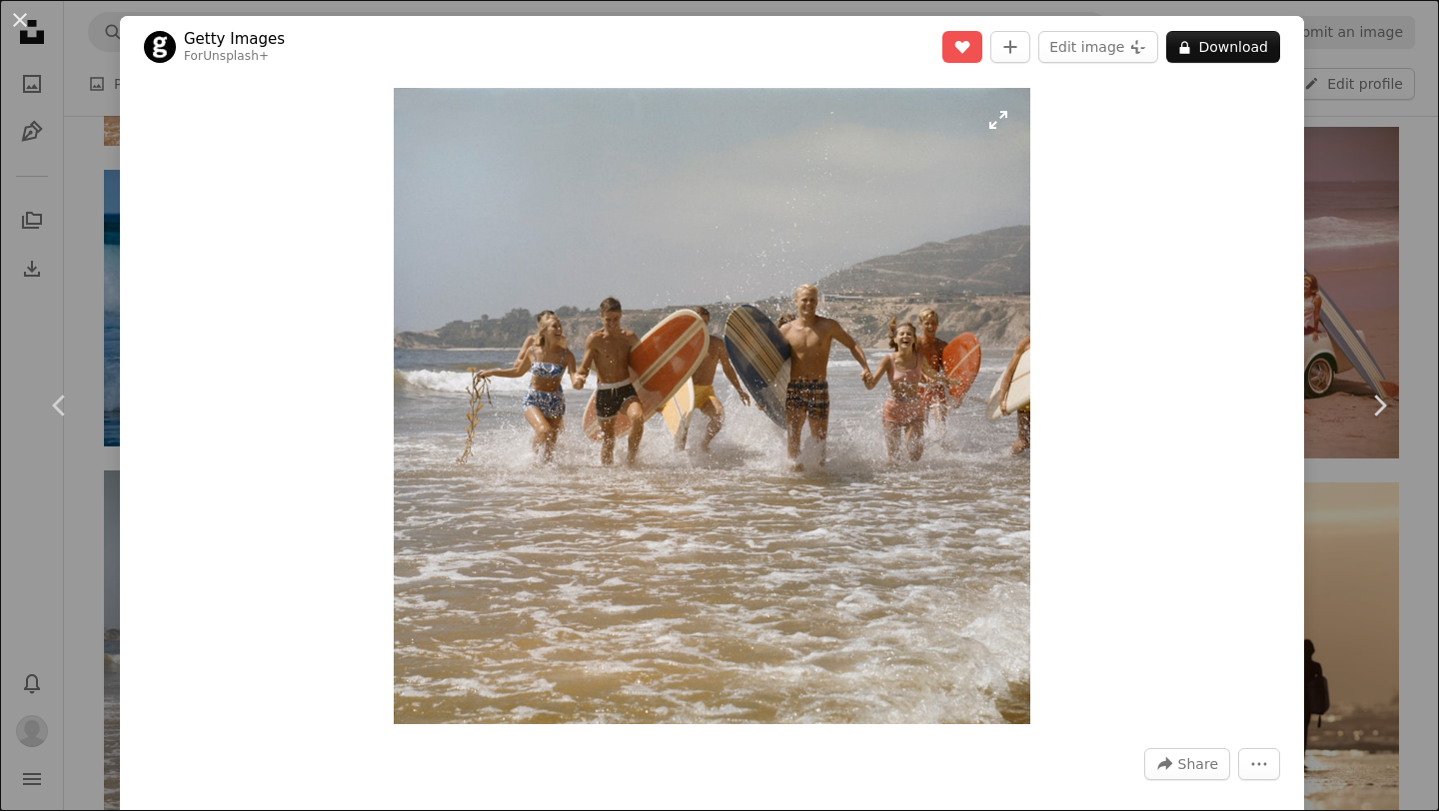
click at [725, 415] on img "Zoom in on this image" at bounding box center [712, 406] width 637 height 636
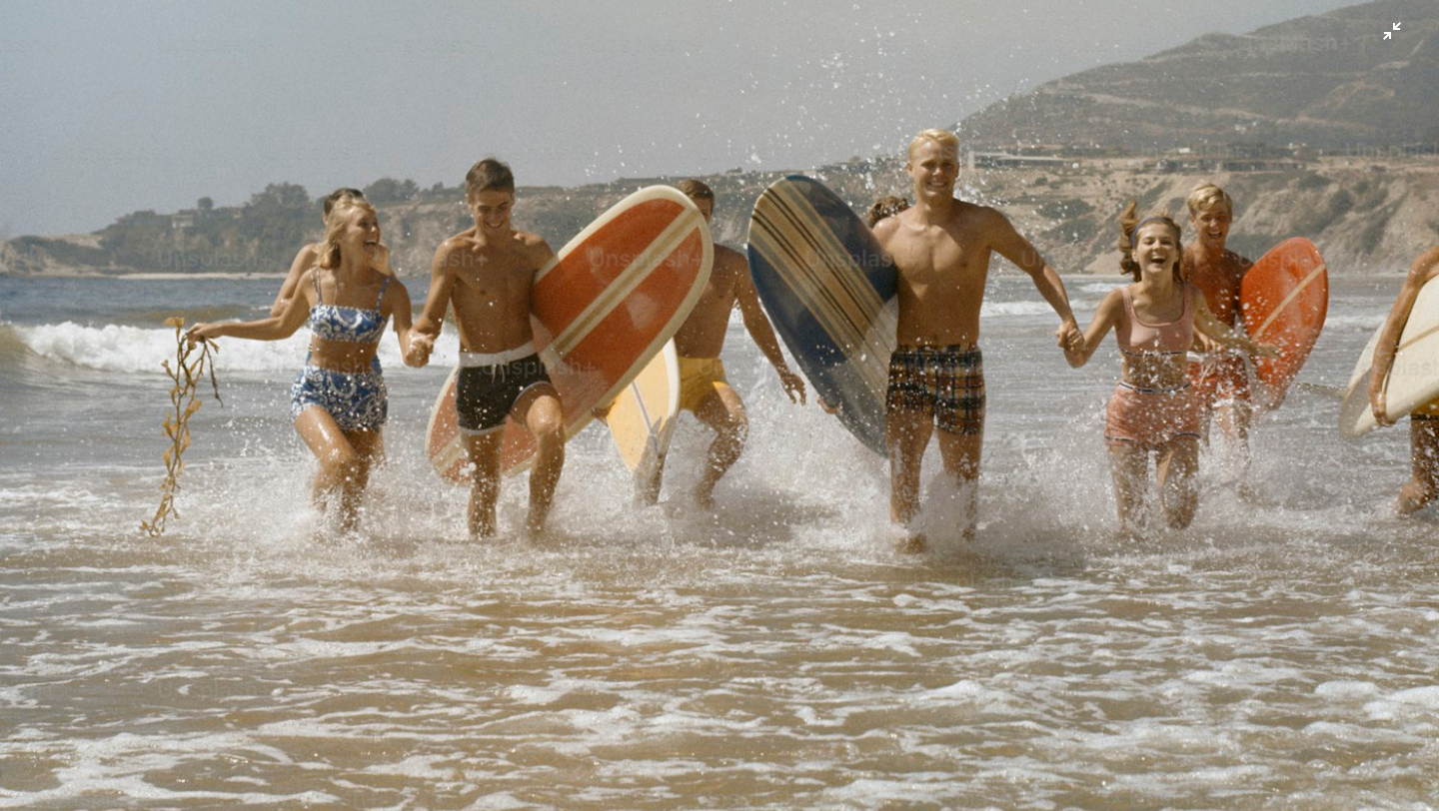
scroll to position [314, 0]
click at [611, 324] on img "Zoom out on this image" at bounding box center [719, 404] width 1441 height 1439
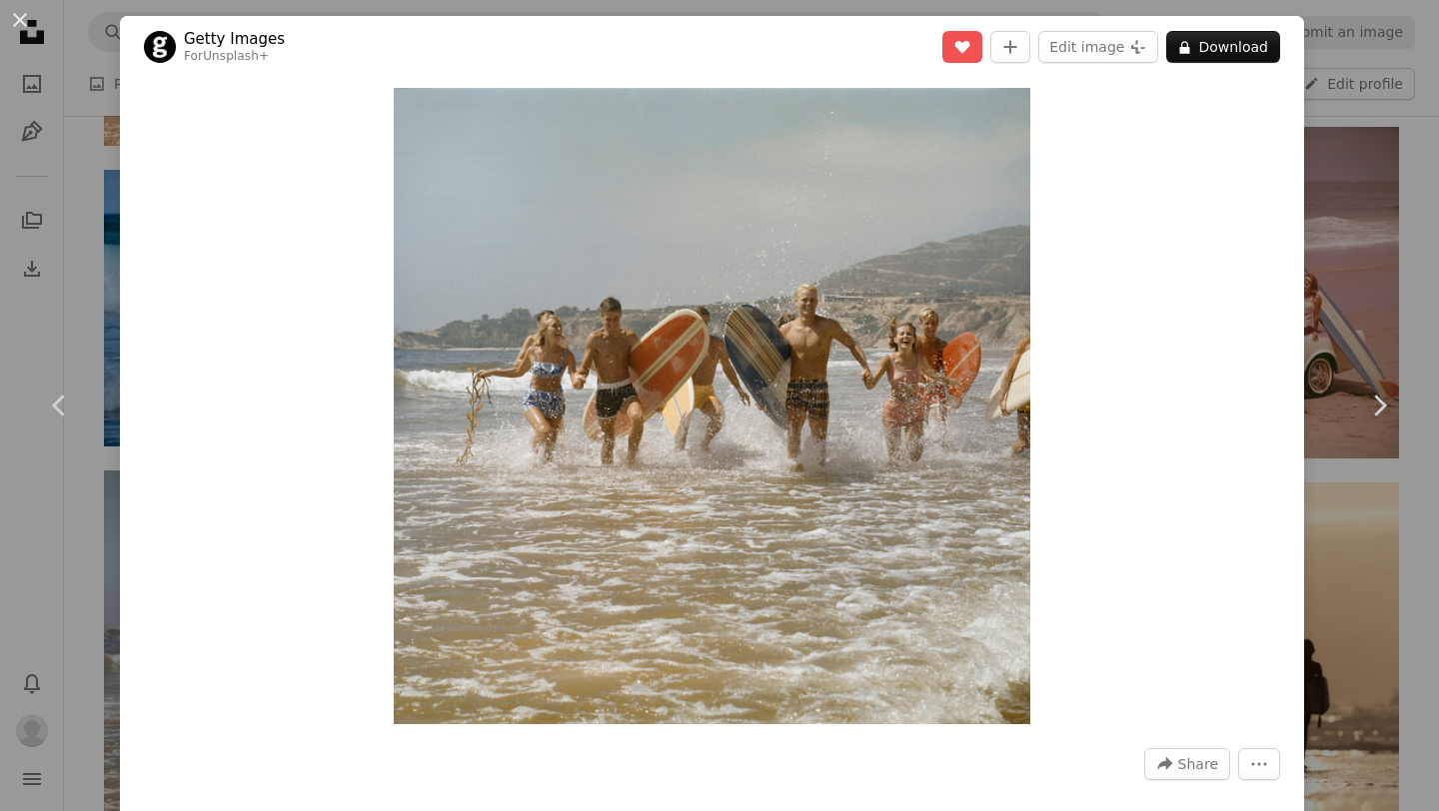
click at [7, 549] on div "An X shape Chevron left Chevron right Getty Images For Unsplash+ A heart A plus…" at bounding box center [719, 405] width 1439 height 811
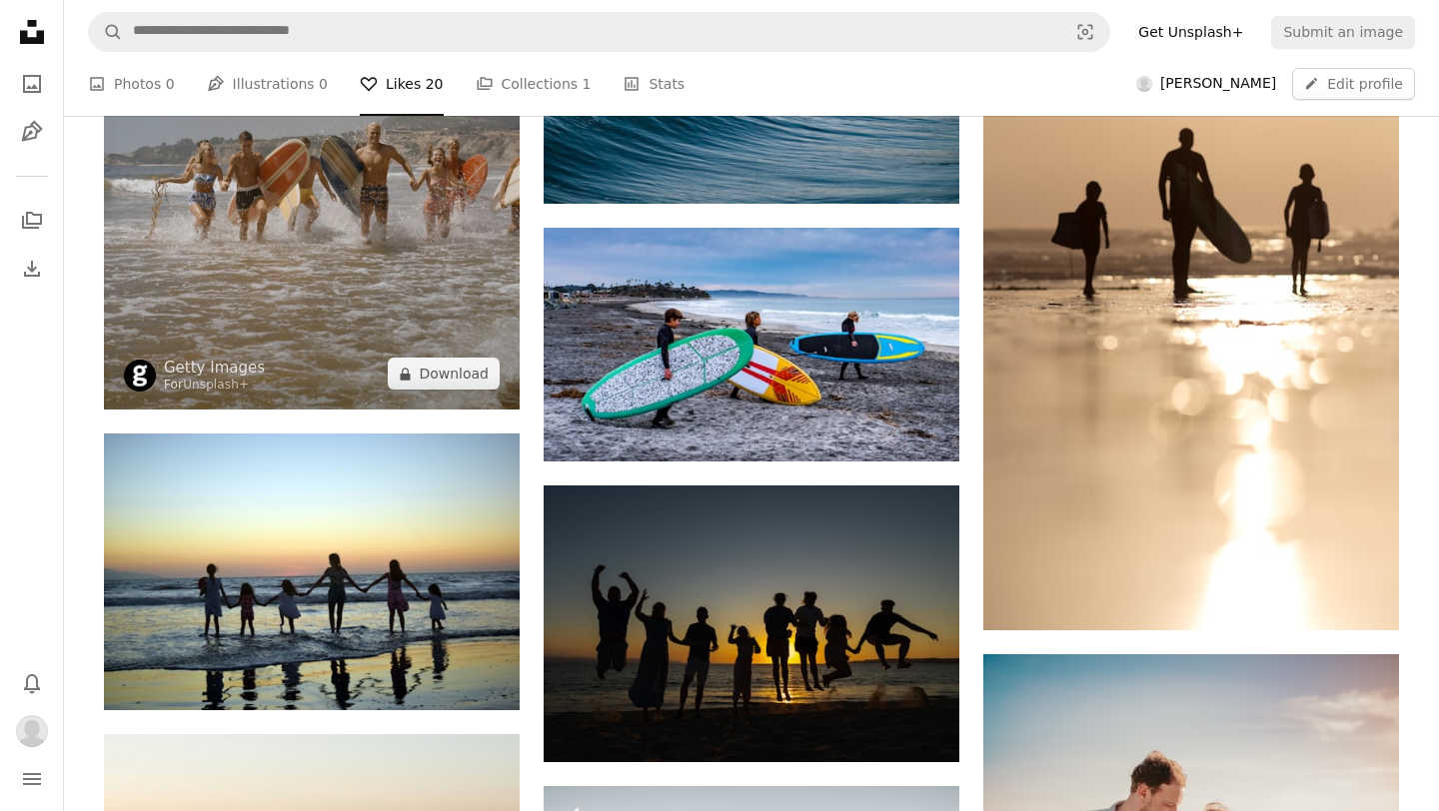
scroll to position [1786, 0]
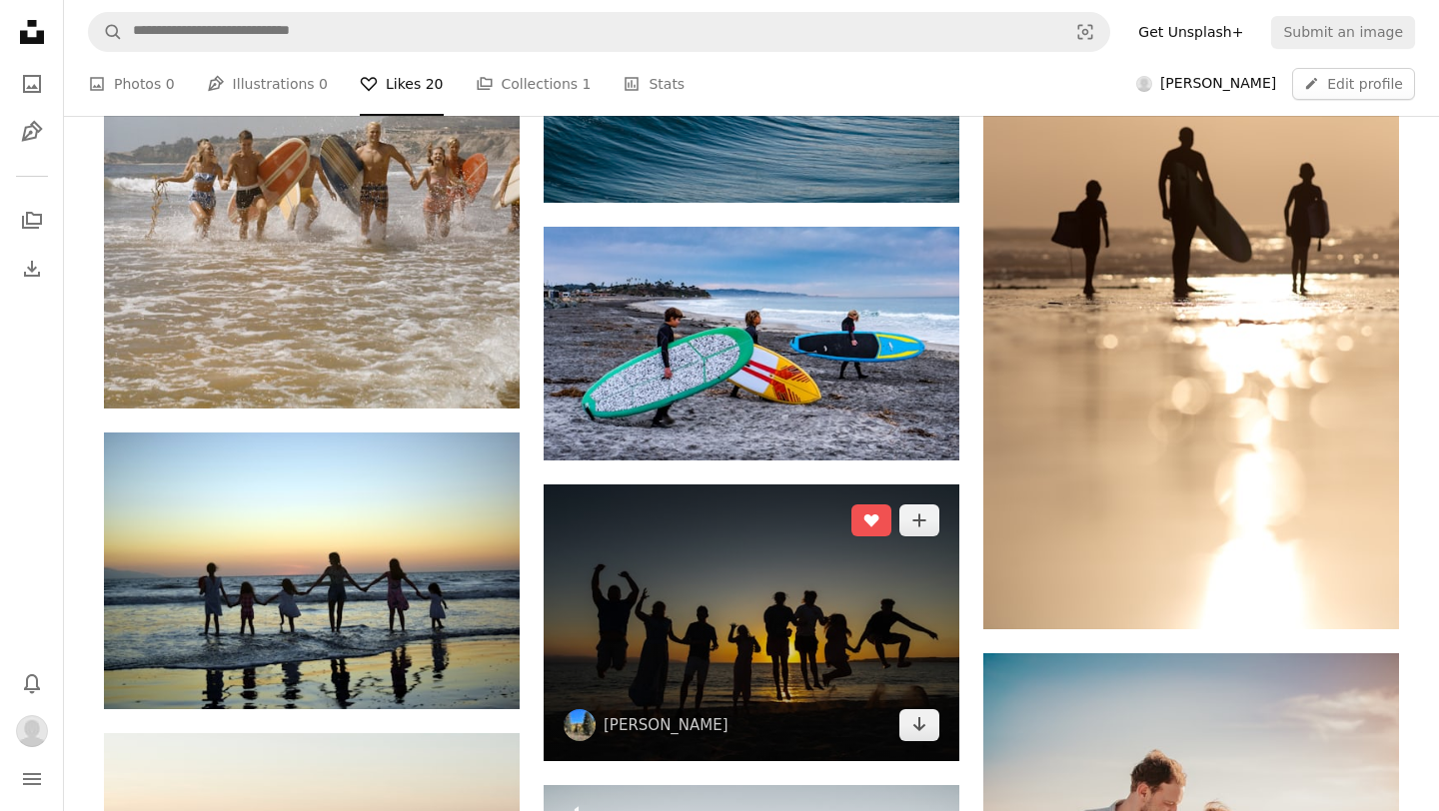
click at [701, 608] on img at bounding box center [751, 623] width 416 height 277
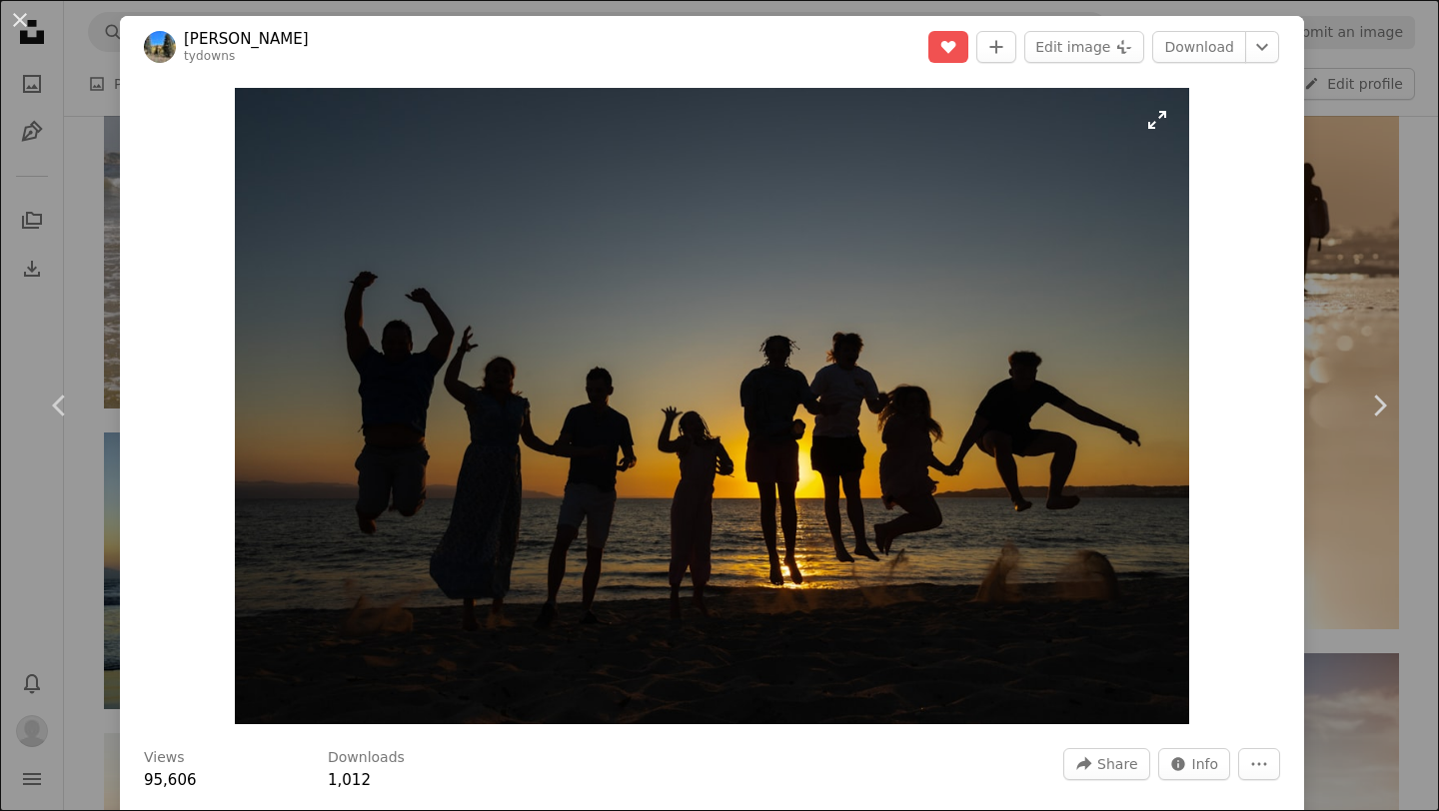
click at [721, 438] on img "Zoom in on this image" at bounding box center [712, 406] width 955 height 636
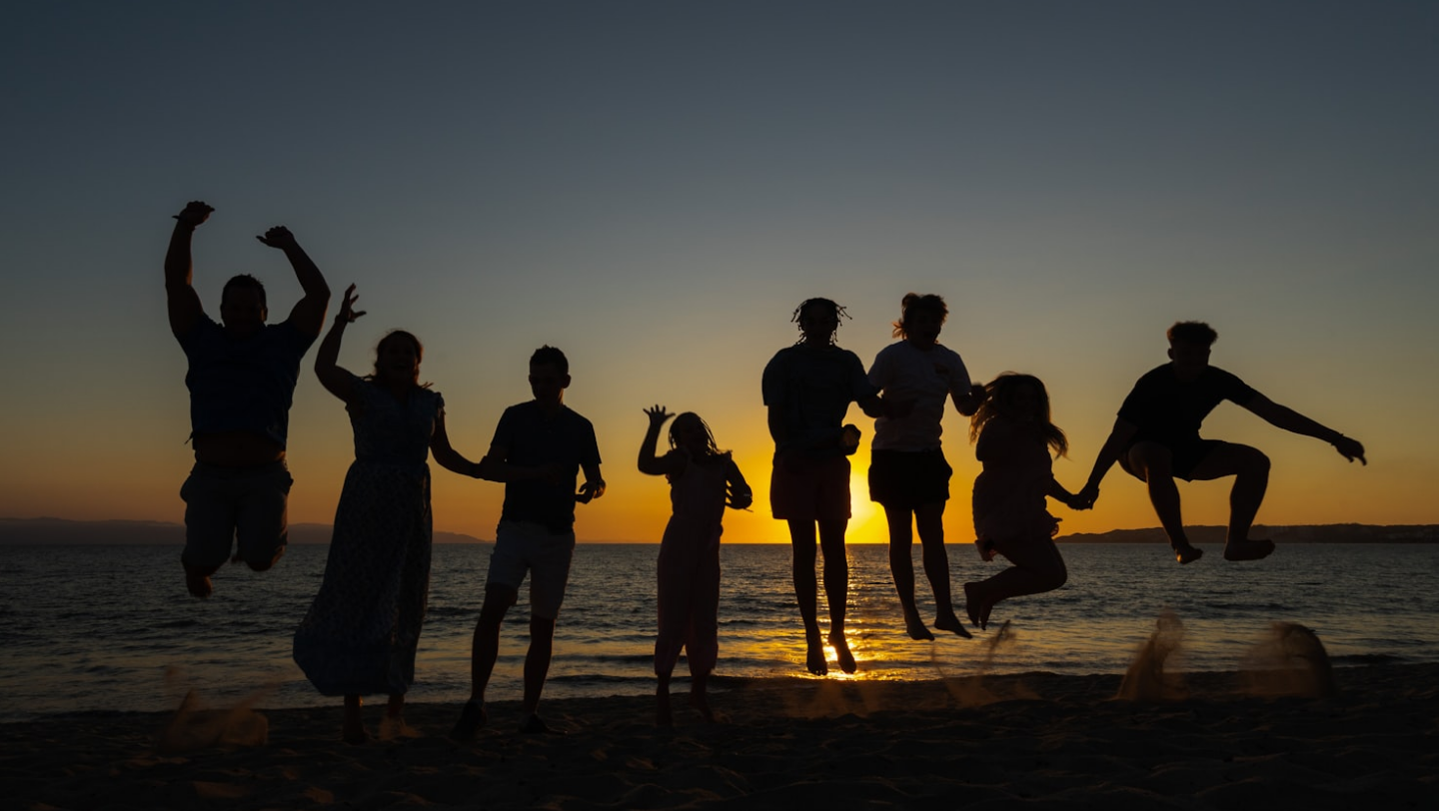
scroll to position [75, 0]
click at [305, 142] on img "Zoom out on this image" at bounding box center [719, 404] width 1441 height 961
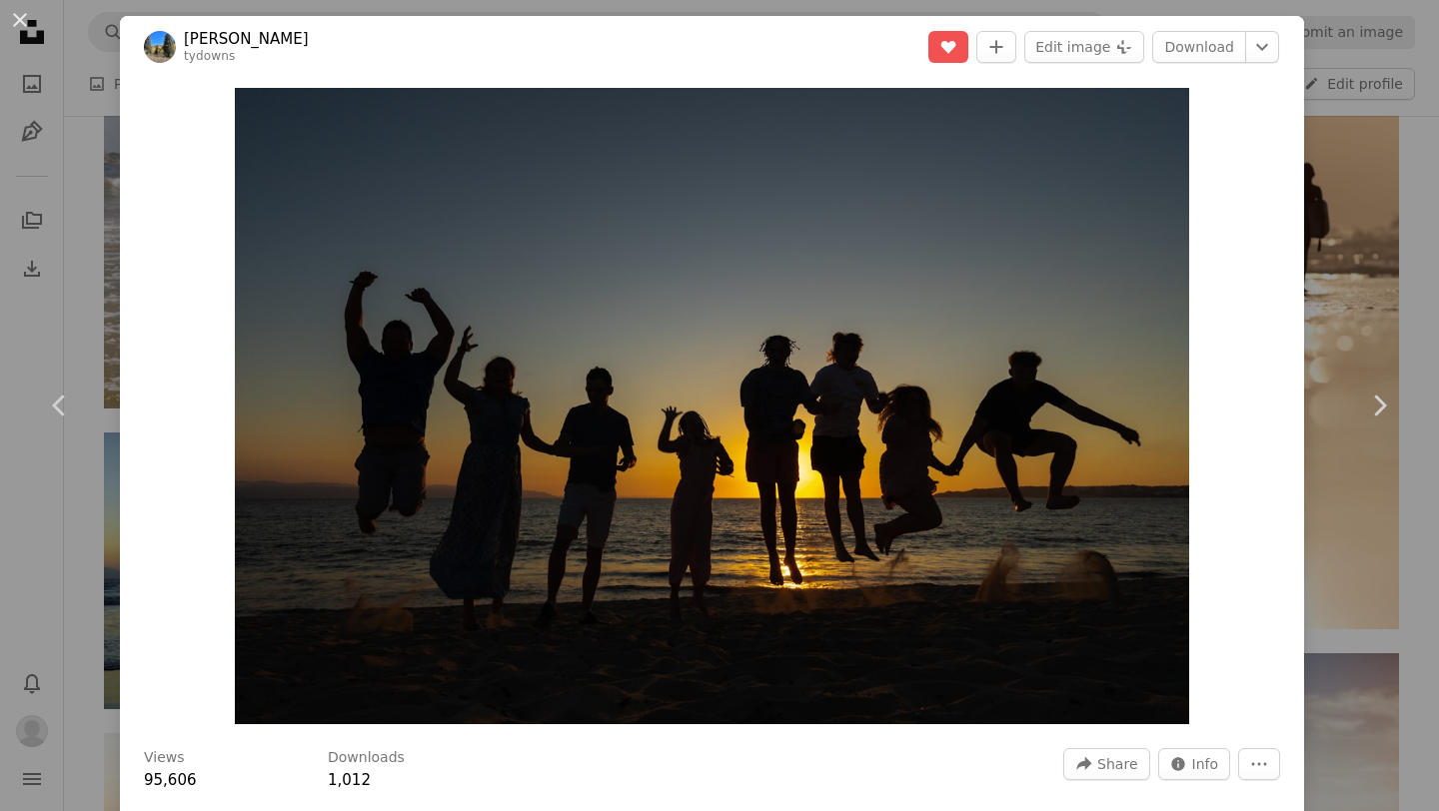
click at [18, 507] on div "An X shape Chevron left Chevron right [PERSON_NAME] tydowns A heart A plus sign…" at bounding box center [719, 405] width 1439 height 811
